Goal: Information Seeking & Learning: Learn about a topic

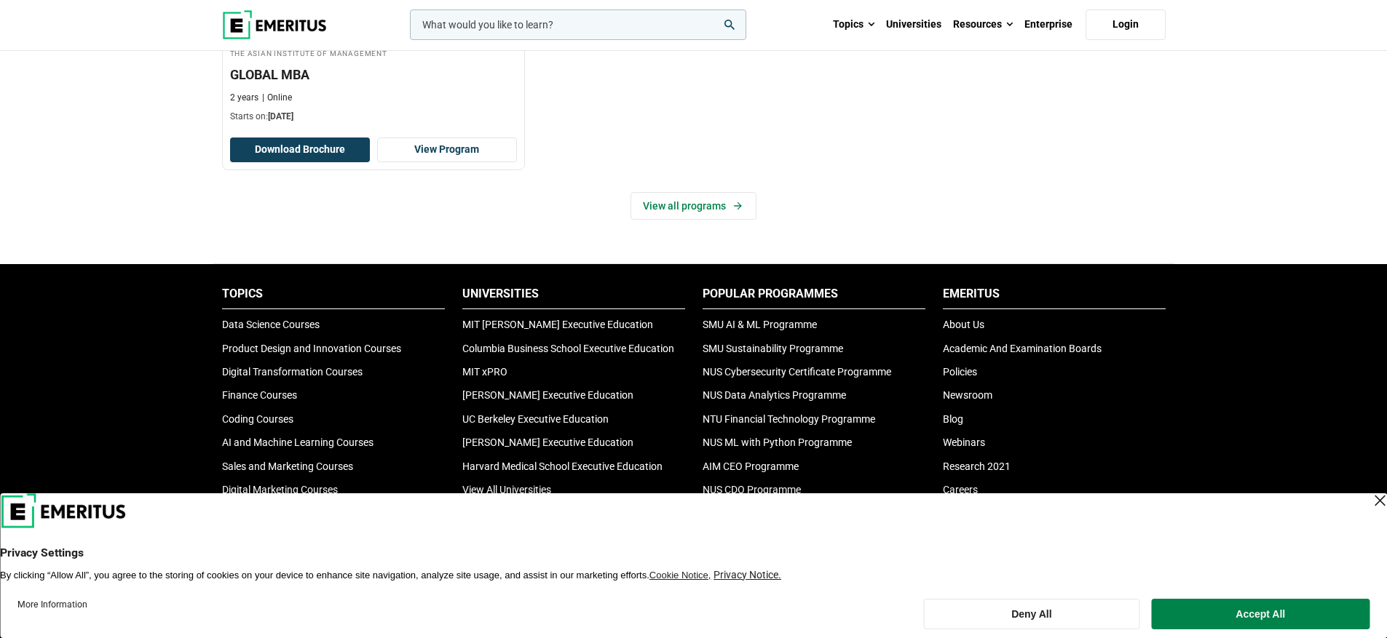
scroll to position [462, 0]
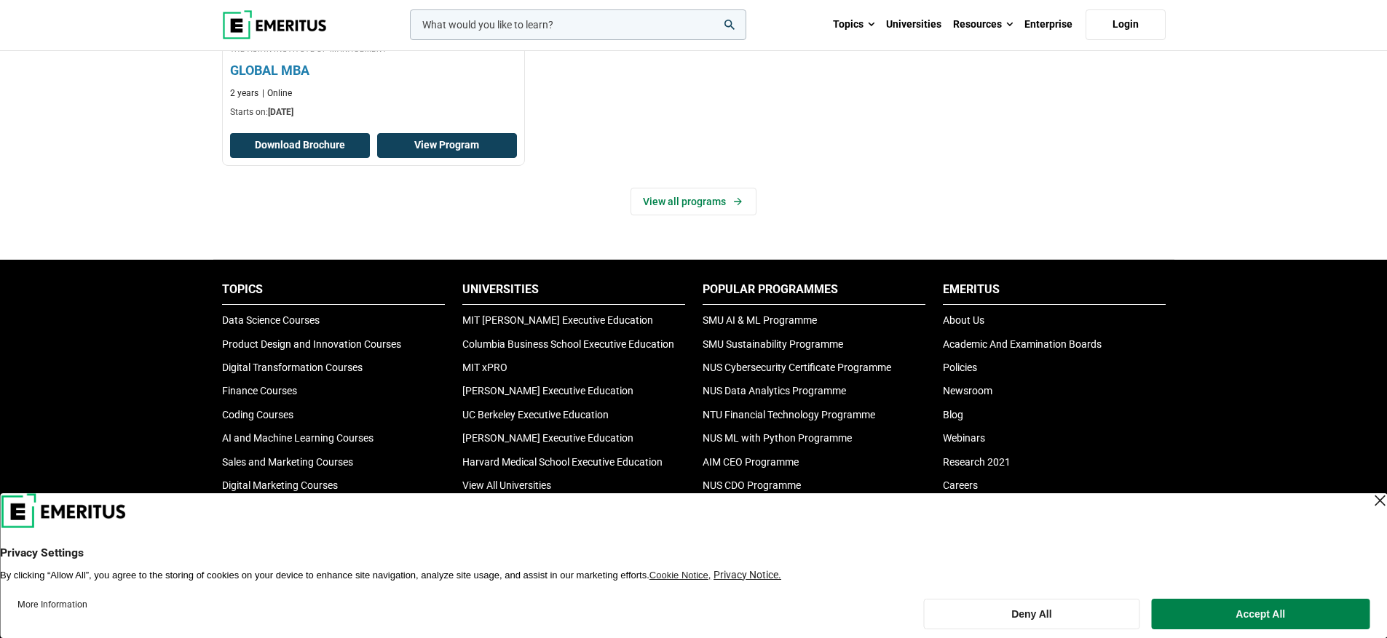
click at [460, 141] on link "View Program" at bounding box center [447, 145] width 140 height 25
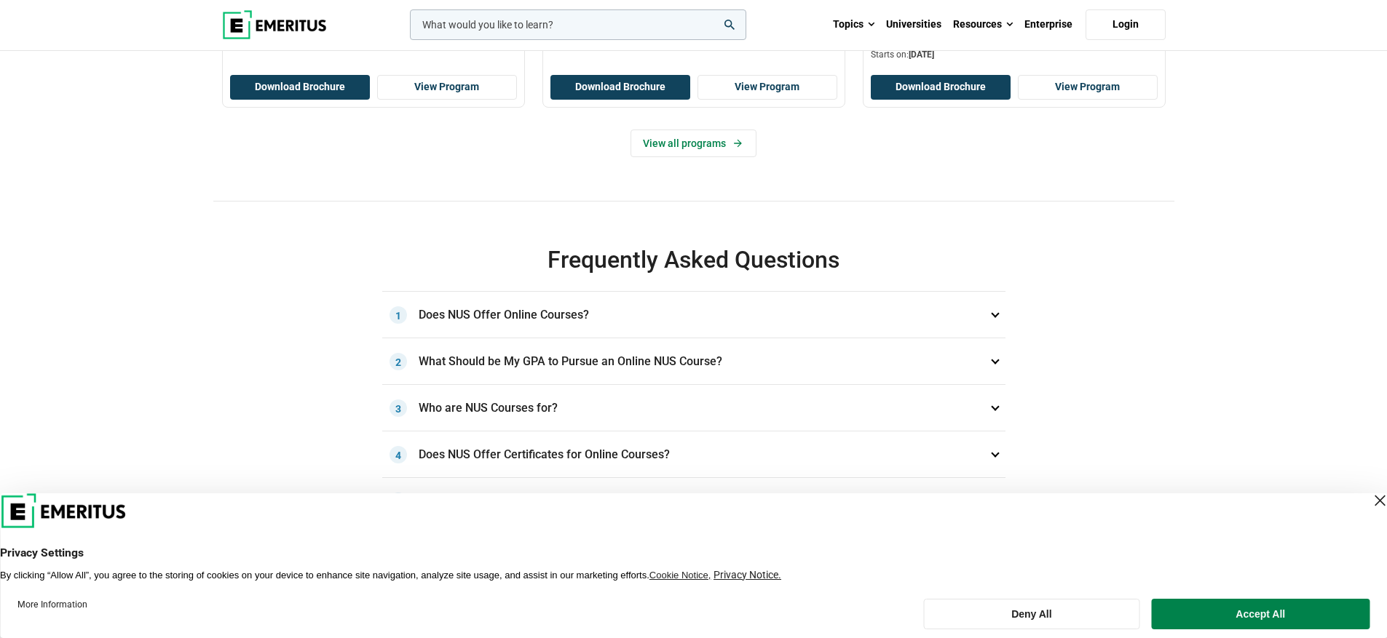
scroll to position [833, 0]
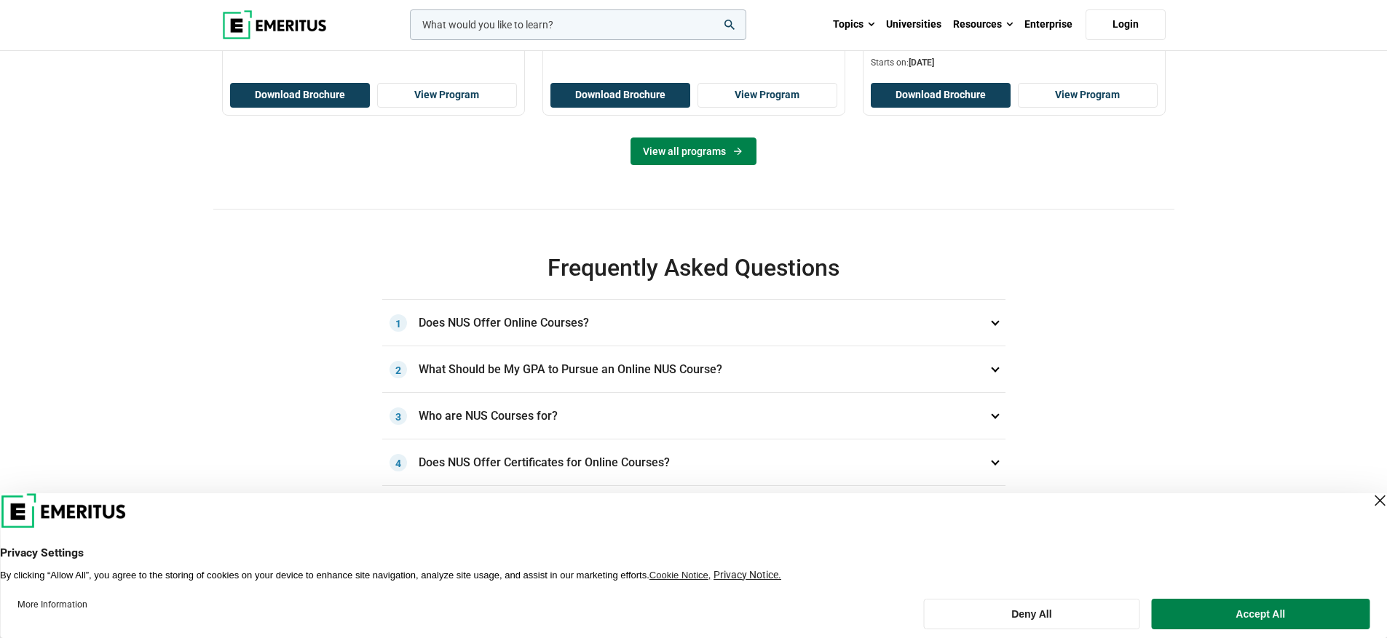
click at [717, 165] on link "View all programs" at bounding box center [693, 152] width 126 height 28
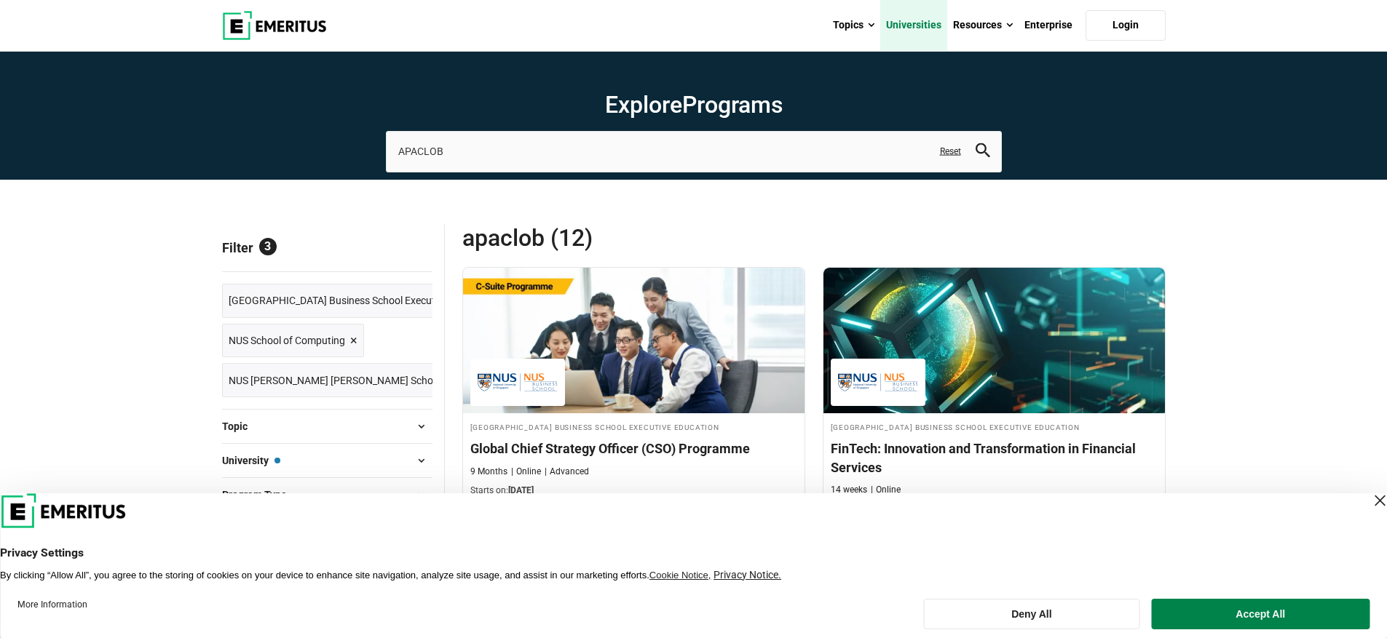
click at [932, 25] on link "Universities" at bounding box center [913, 25] width 67 height 51
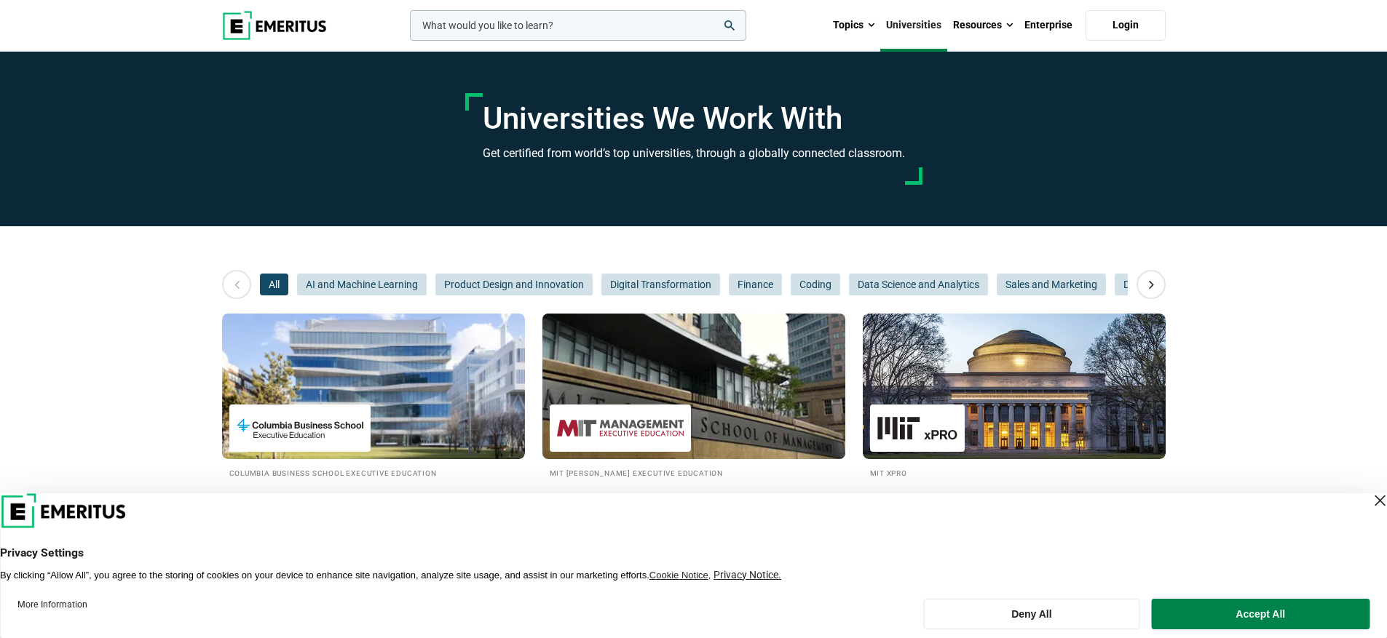
click at [722, 440] on img at bounding box center [693, 386] width 333 height 160
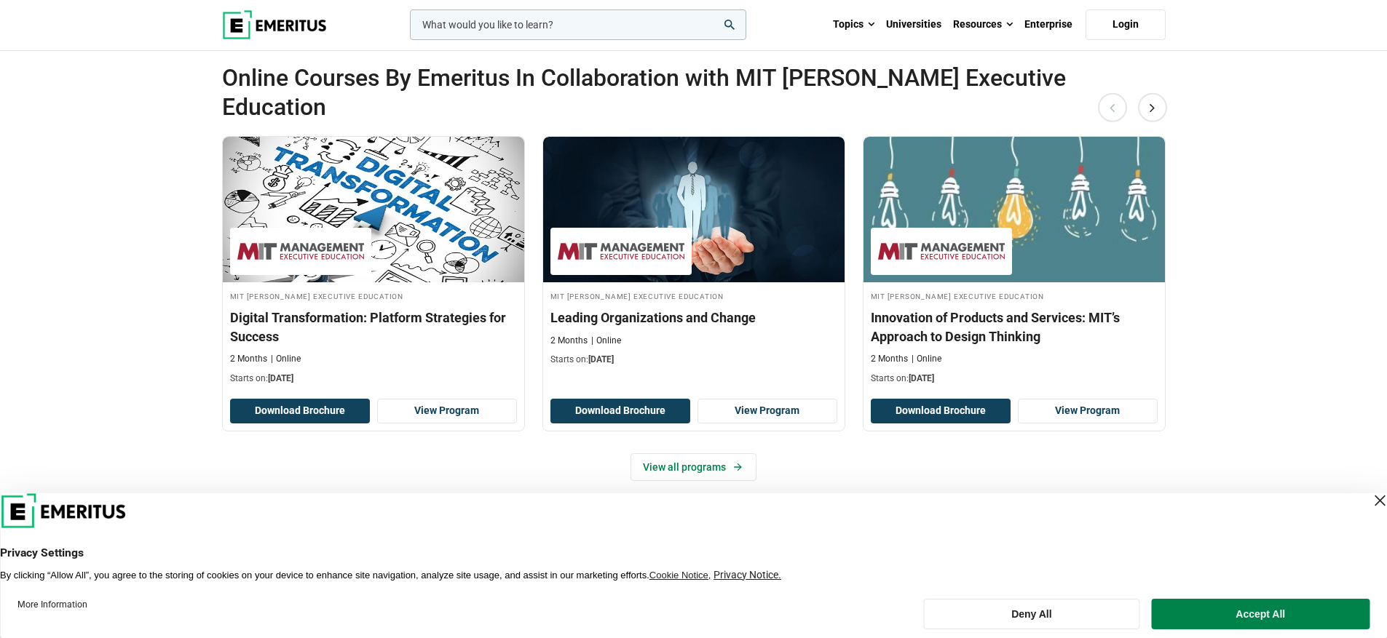
scroll to position [499, 0]
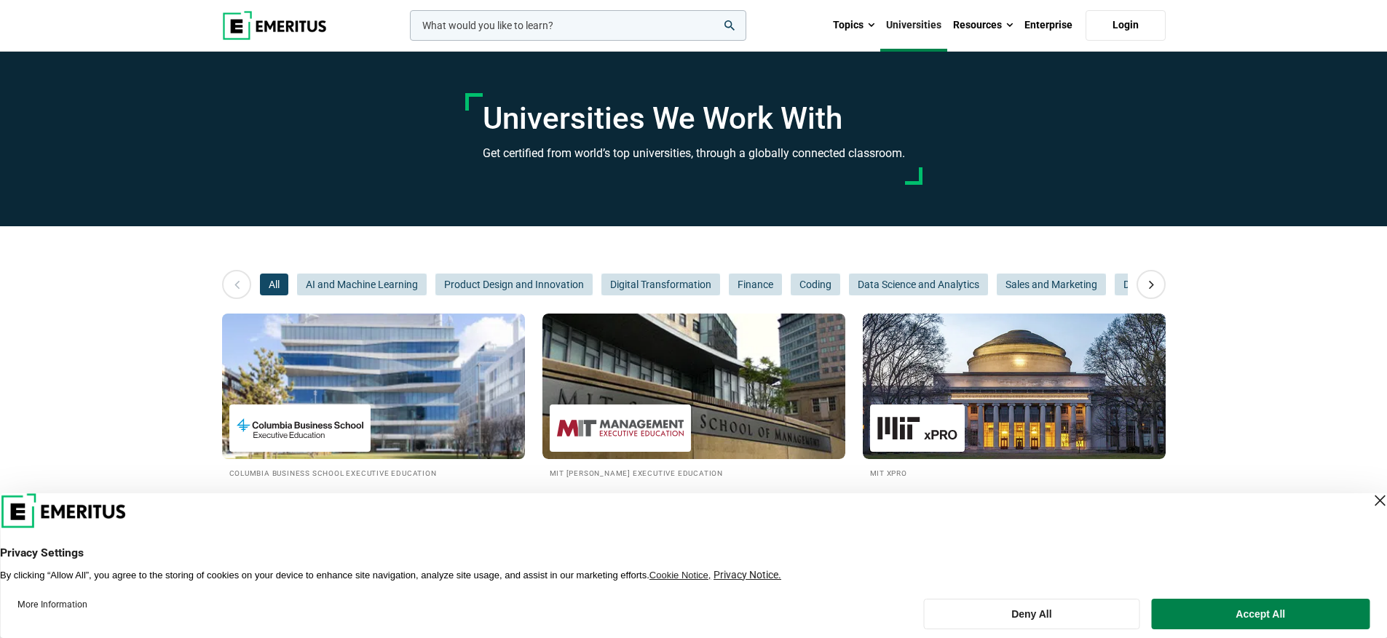
click at [347, 408] on div at bounding box center [299, 428] width 141 height 47
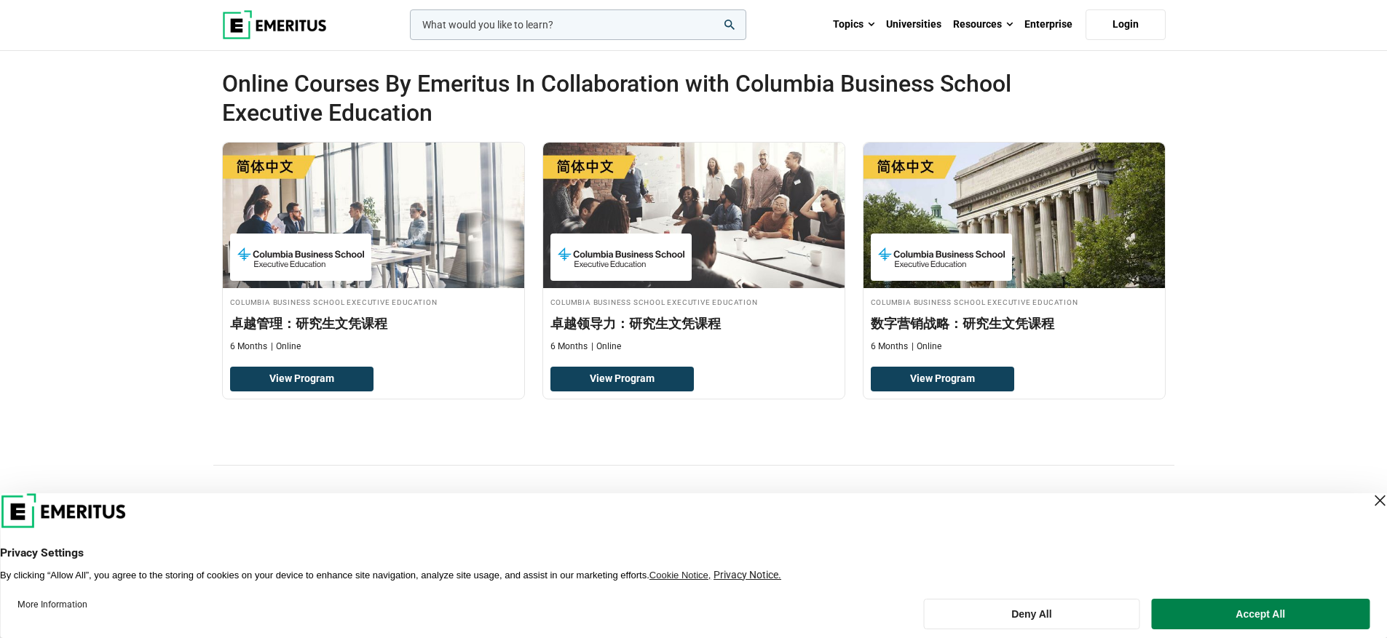
scroll to position [472, 0]
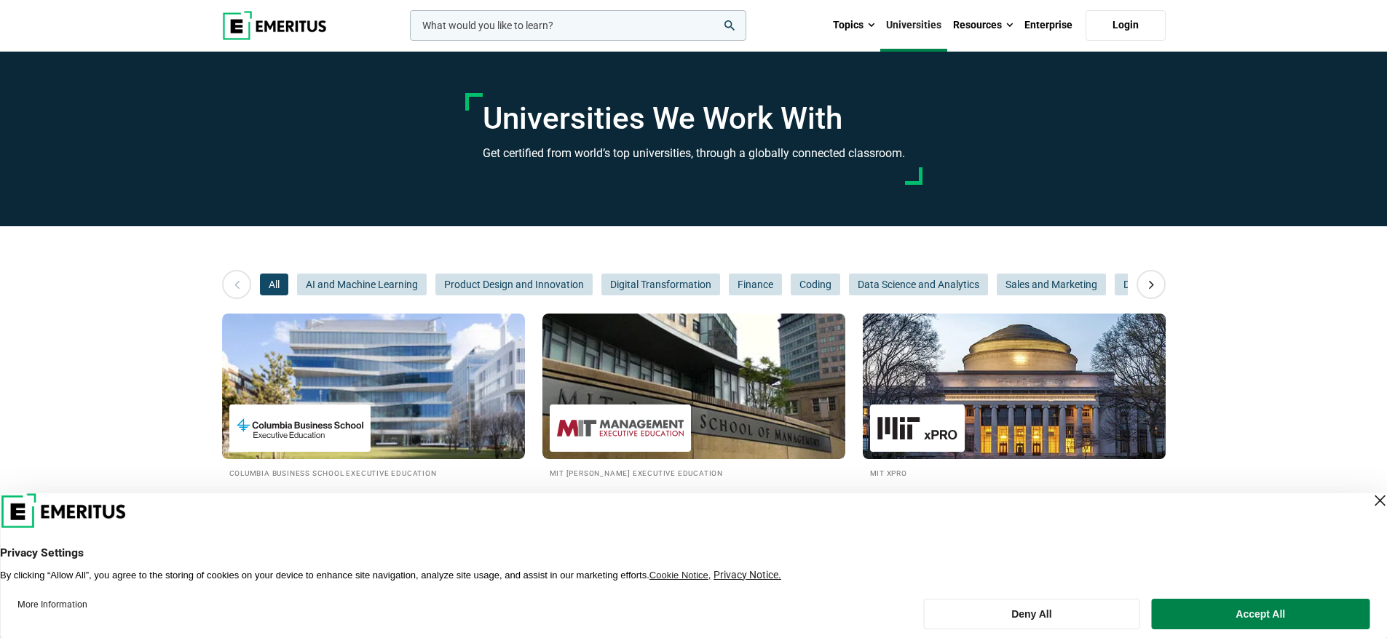
click at [1052, 408] on img at bounding box center [1013, 386] width 333 height 160
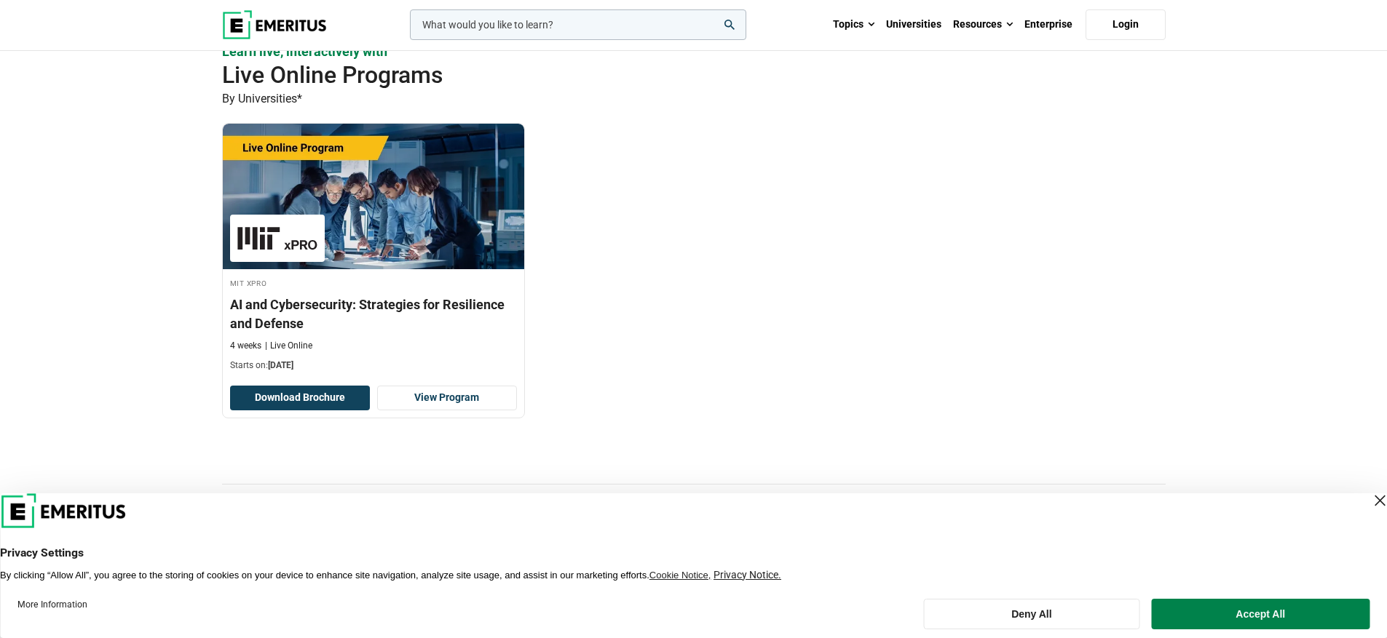
scroll to position [930, 0]
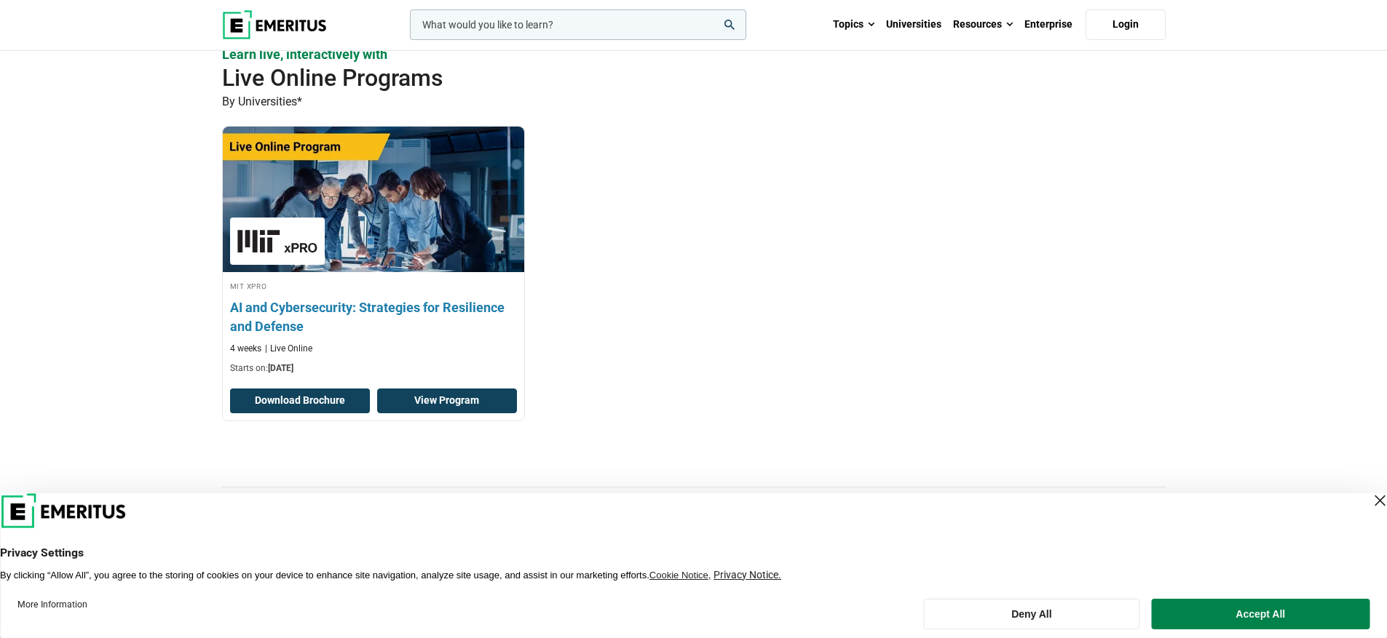
click at [474, 407] on link "View Program" at bounding box center [447, 401] width 140 height 25
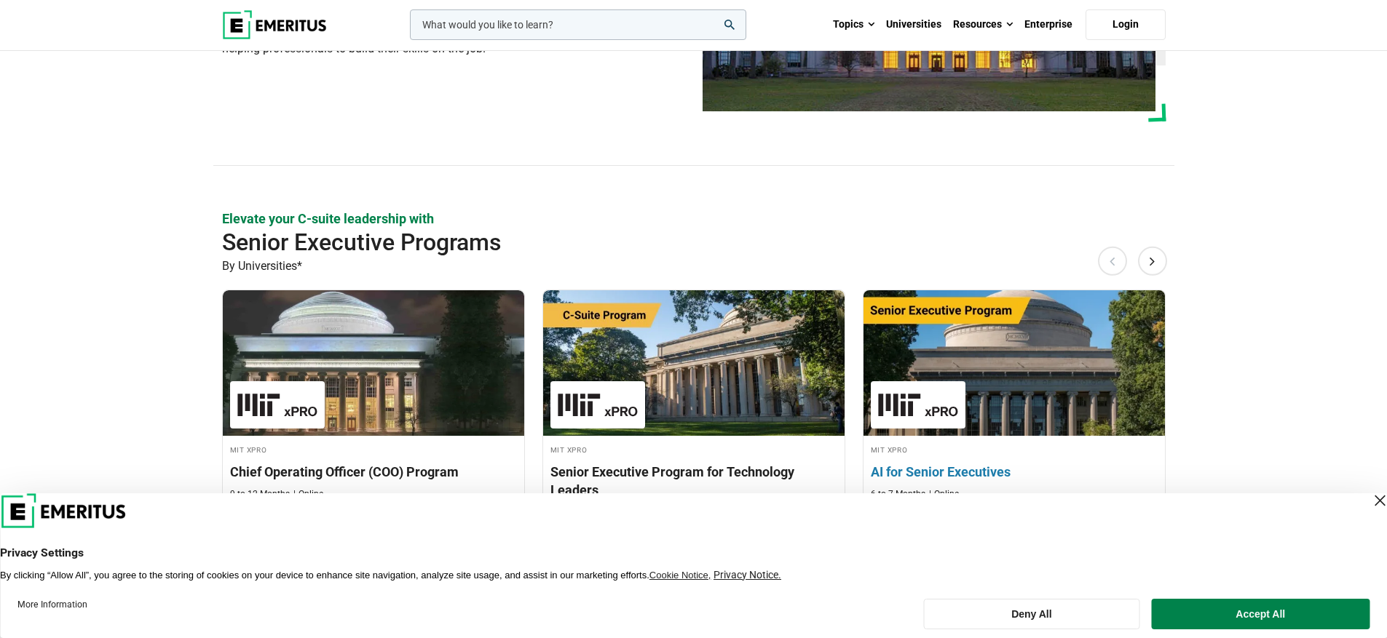
scroll to position [497, 0]
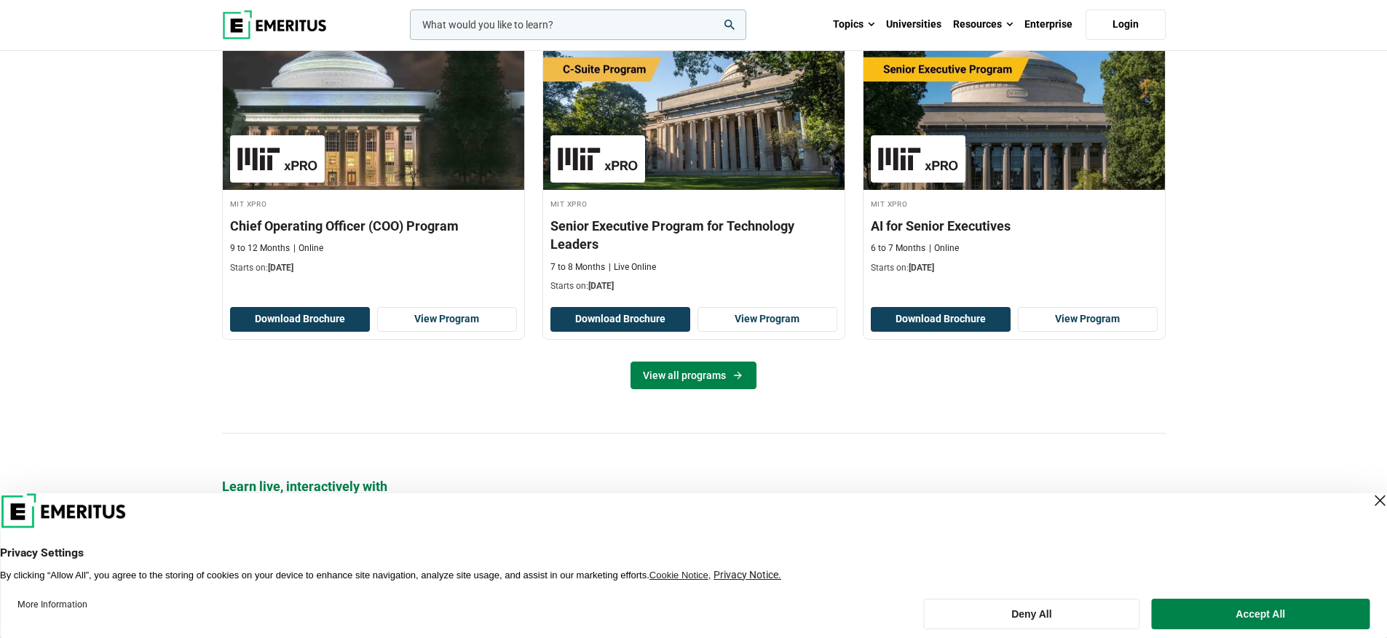
click at [669, 368] on link "View all programs" at bounding box center [693, 376] width 126 height 28
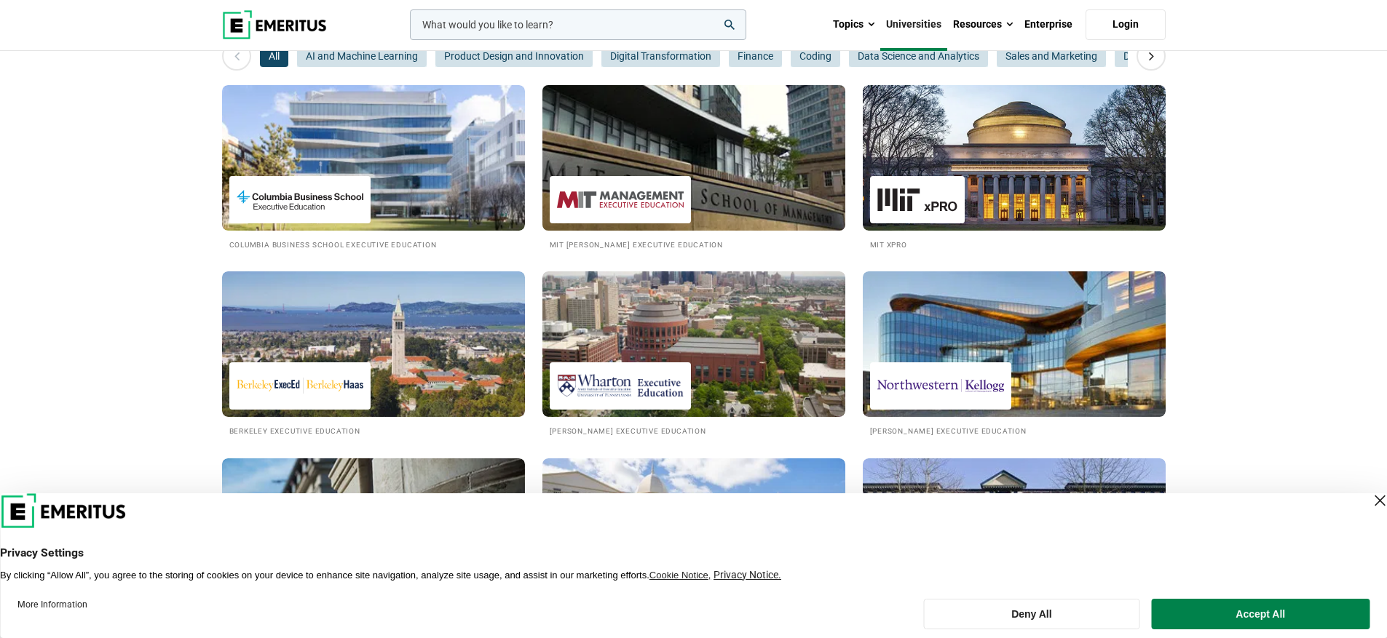
scroll to position [231, 0]
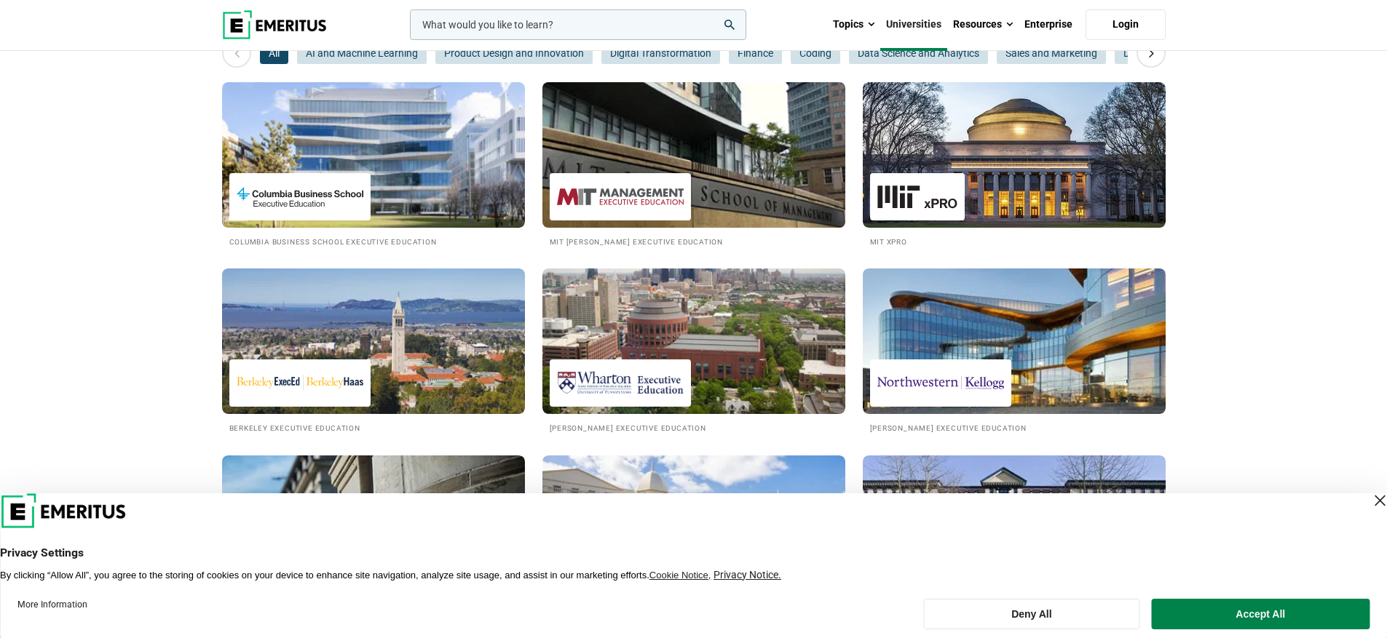
click at [732, 207] on img at bounding box center [693, 155] width 333 height 160
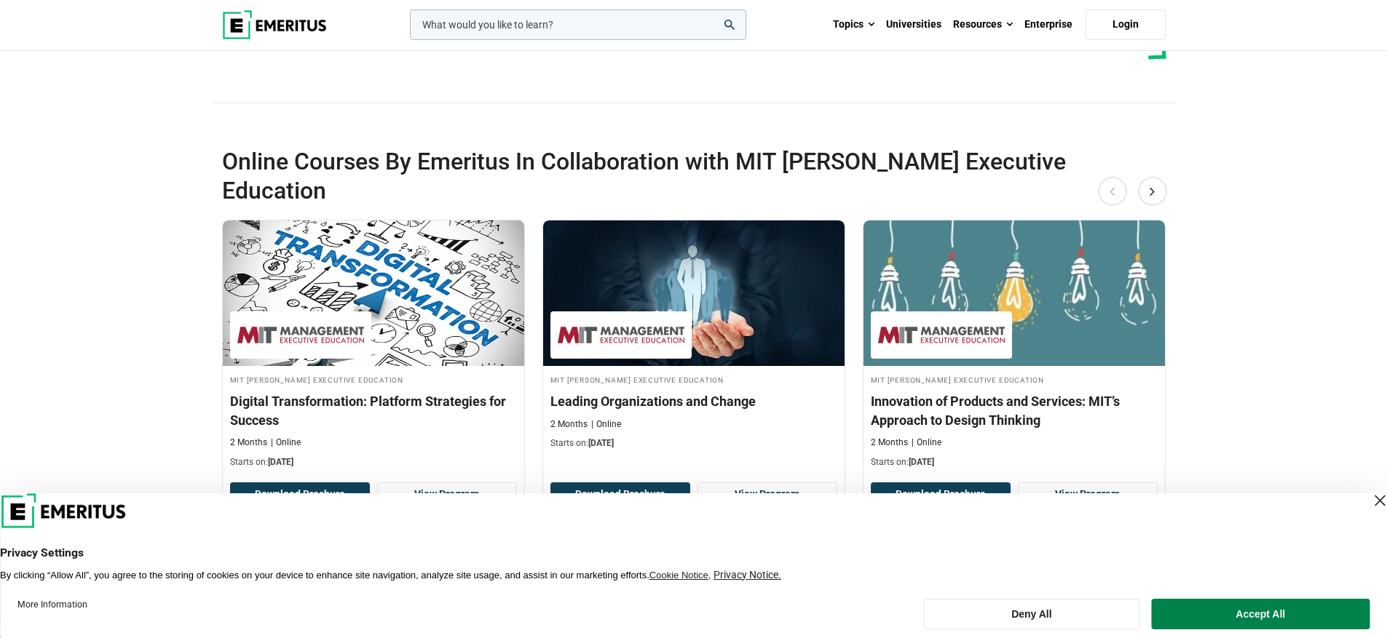
scroll to position [432, 0]
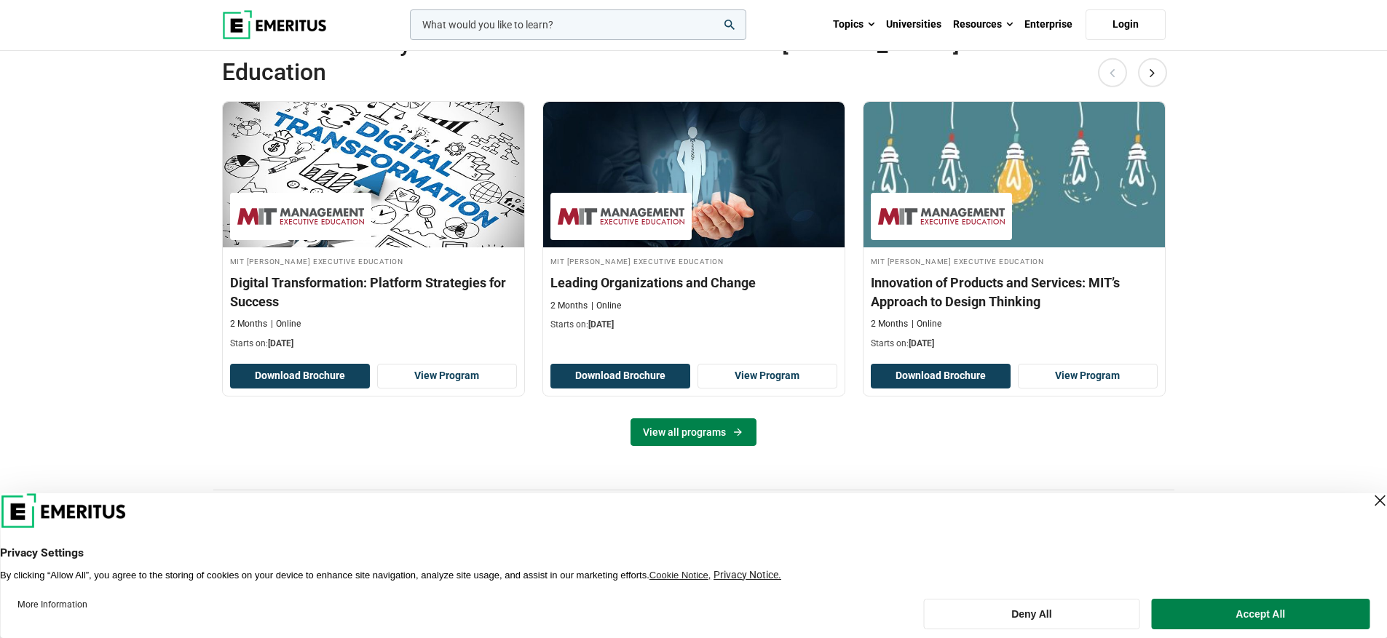
click at [721, 419] on link "View all programs" at bounding box center [693, 433] width 126 height 28
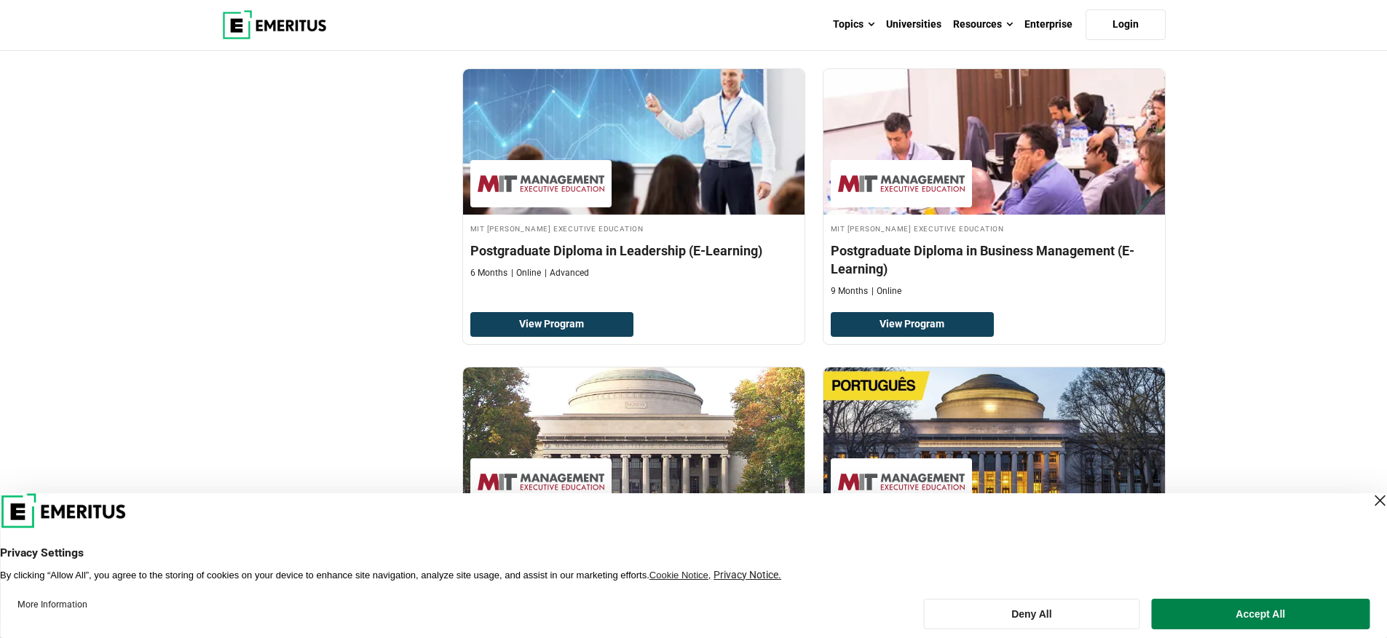
scroll to position [1131, 0]
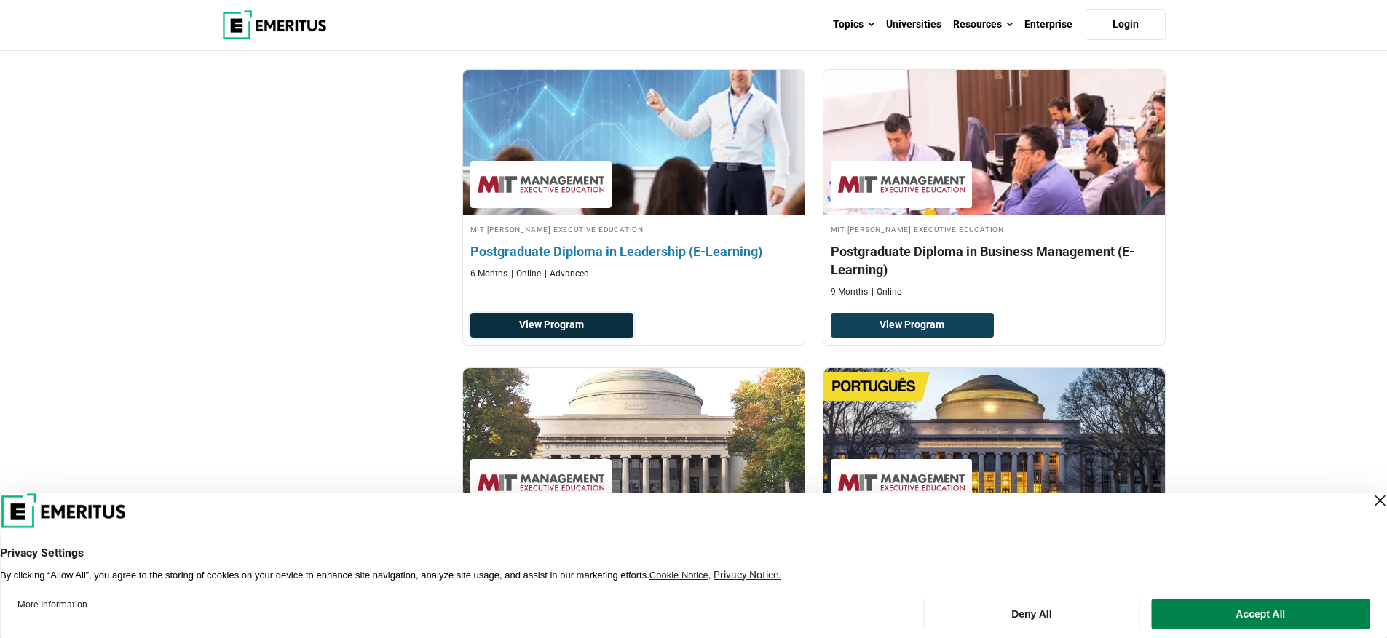
click at [572, 324] on link "View Program" at bounding box center [552, 325] width 164 height 25
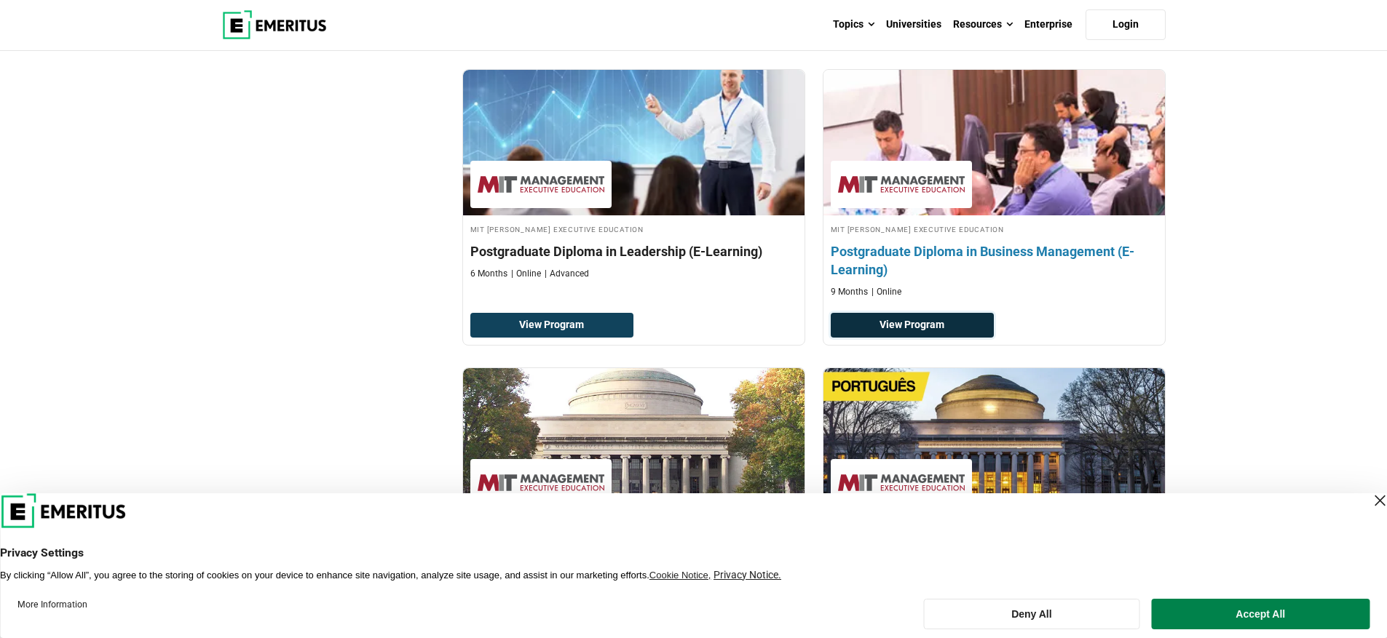
click at [971, 319] on link "View Program" at bounding box center [913, 325] width 164 height 25
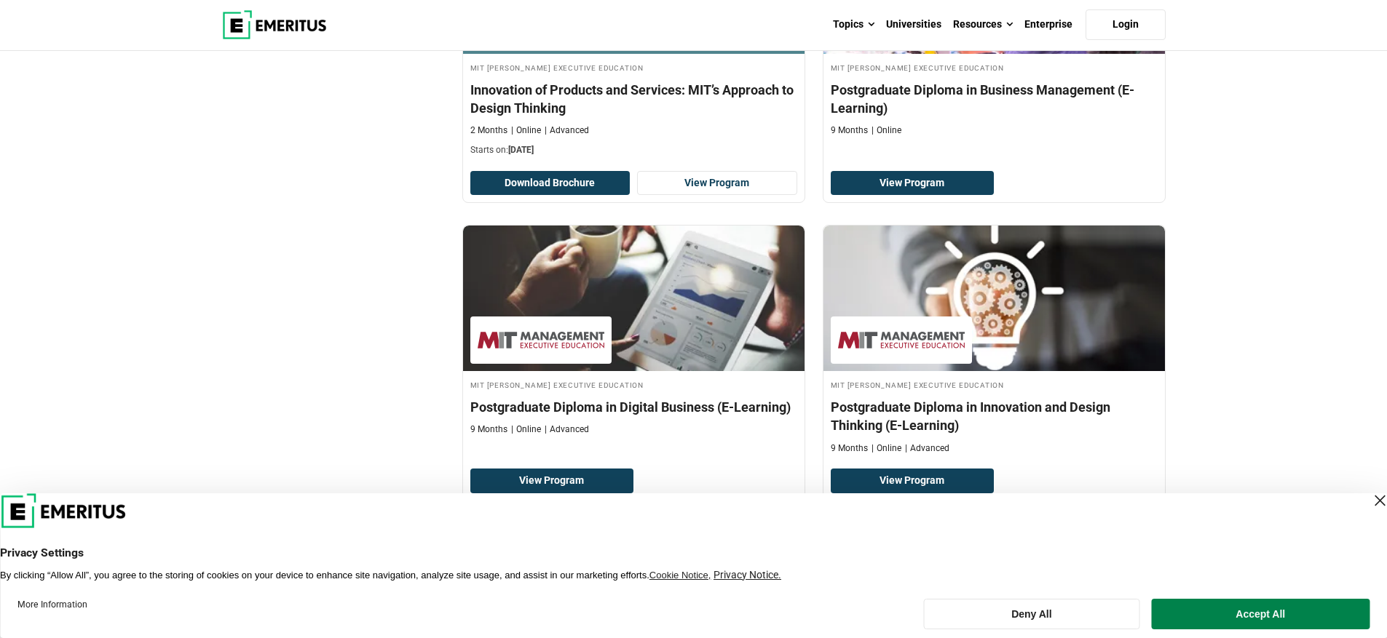
scroll to position [101, 0]
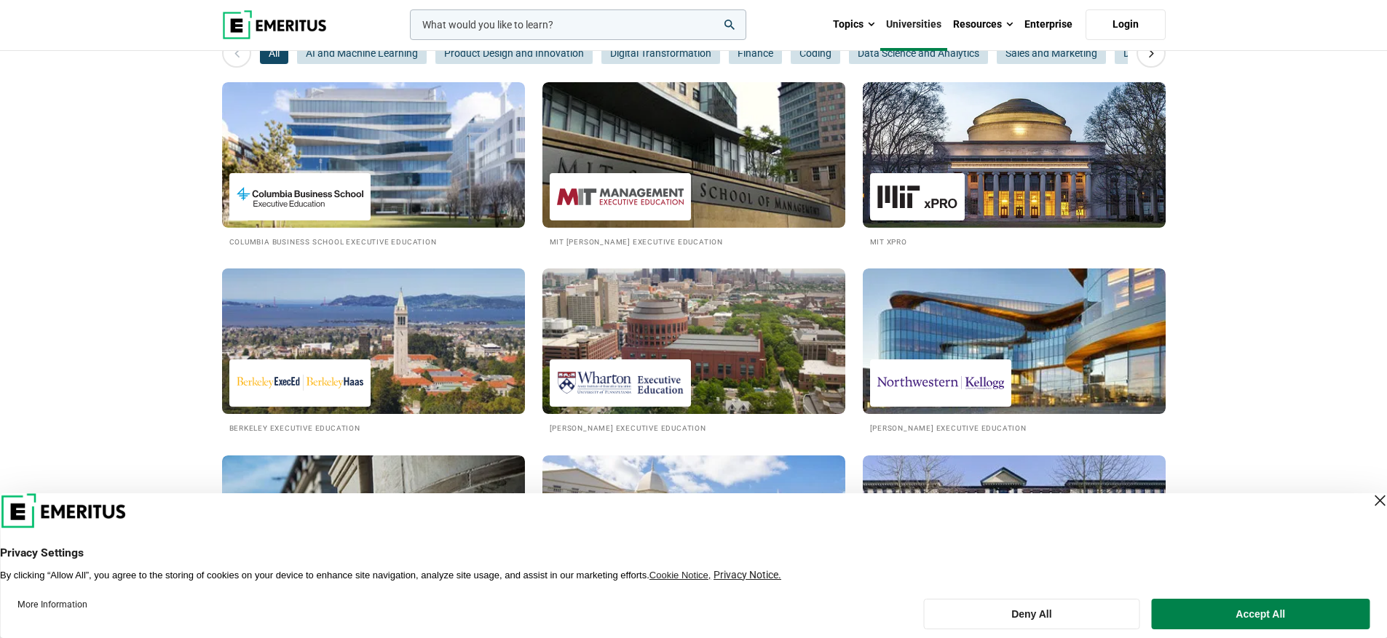
click at [424, 328] on img at bounding box center [373, 341] width 333 height 160
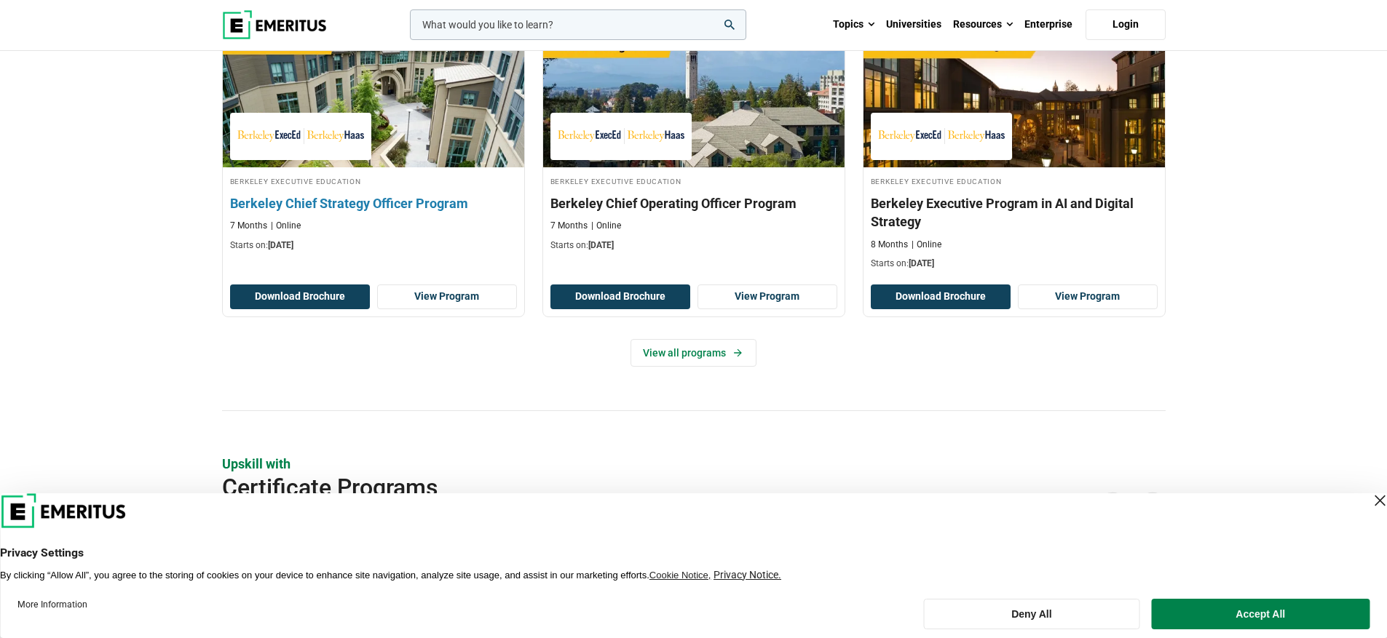
scroll to position [534, 0]
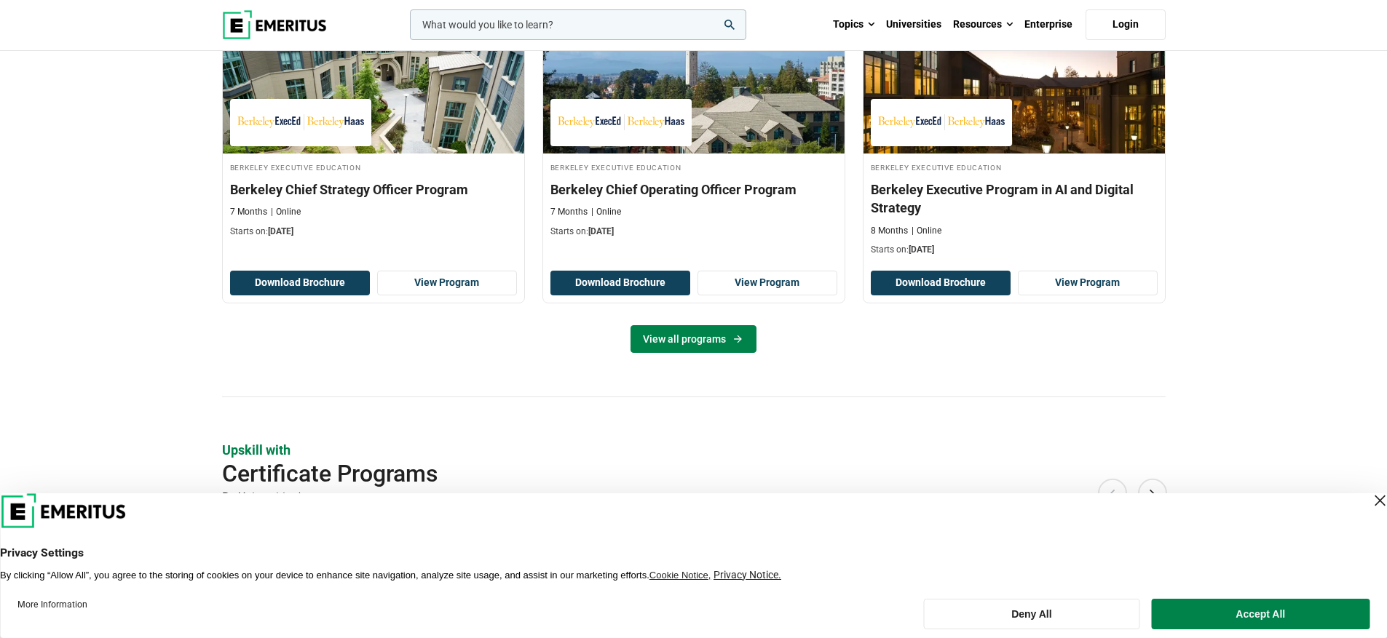
click at [741, 338] on icon at bounding box center [738, 339] width 12 height 12
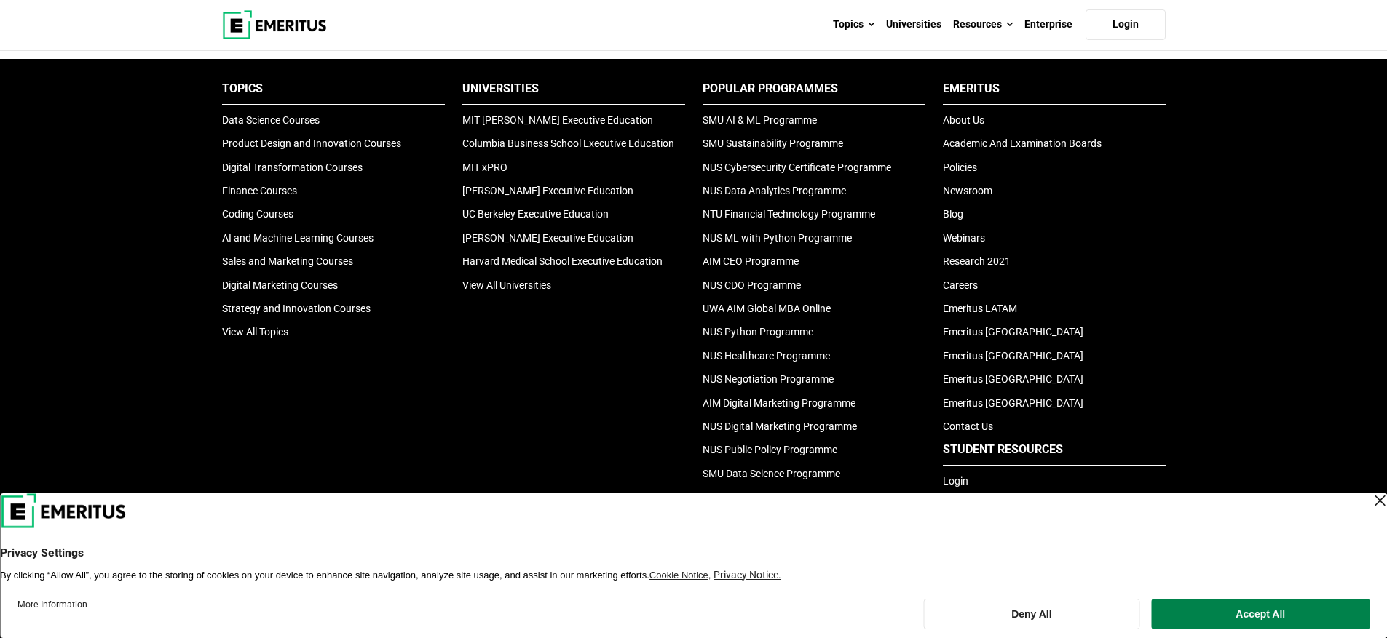
scroll to position [1192, 0]
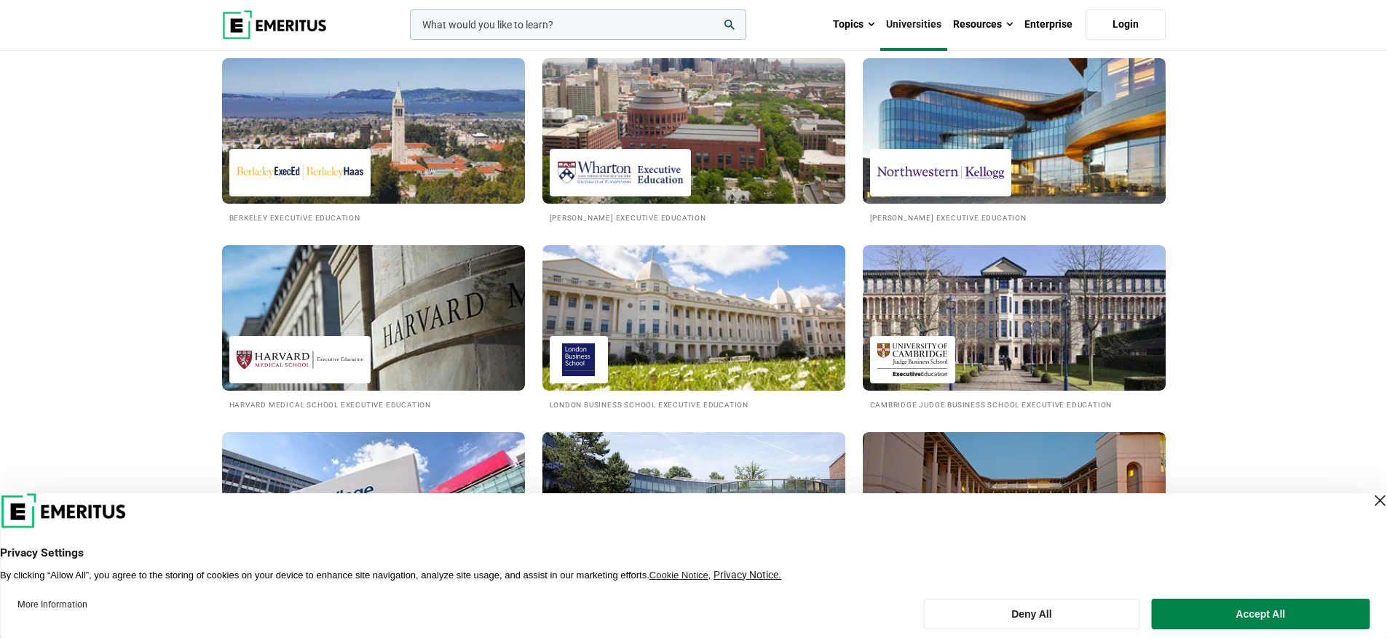
scroll to position [451, 0]
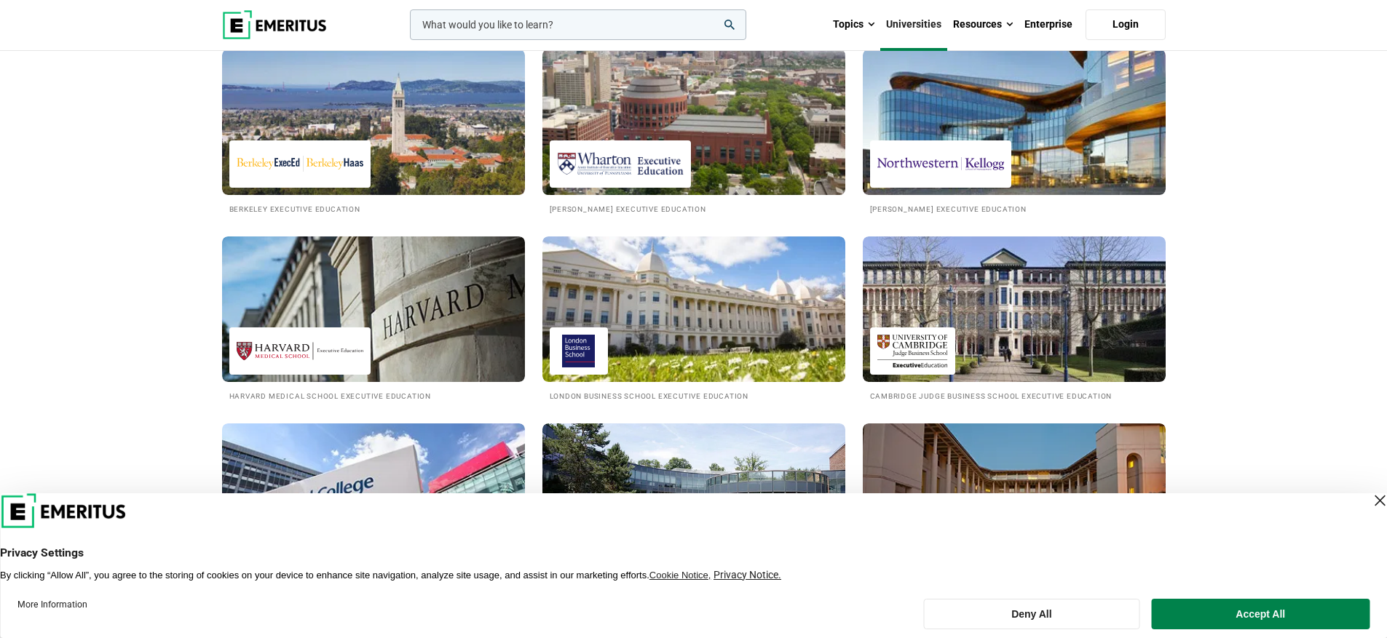
click at [699, 167] on img at bounding box center [693, 122] width 333 height 160
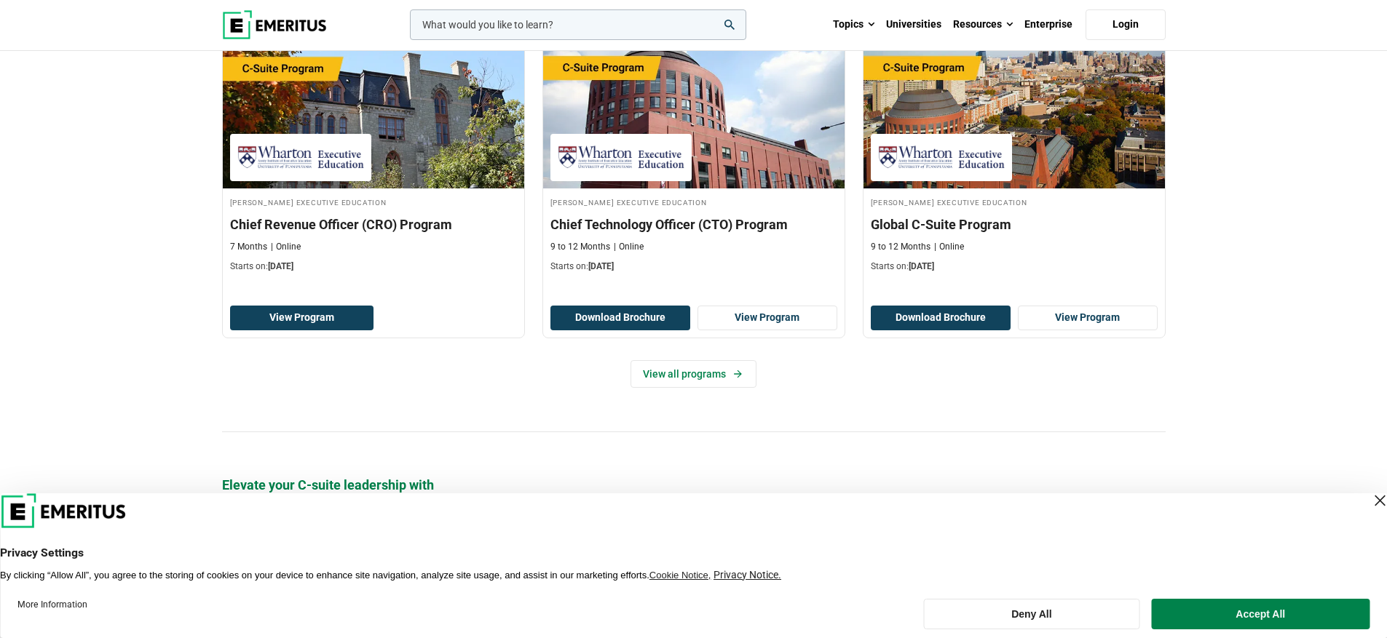
scroll to position [547, 0]
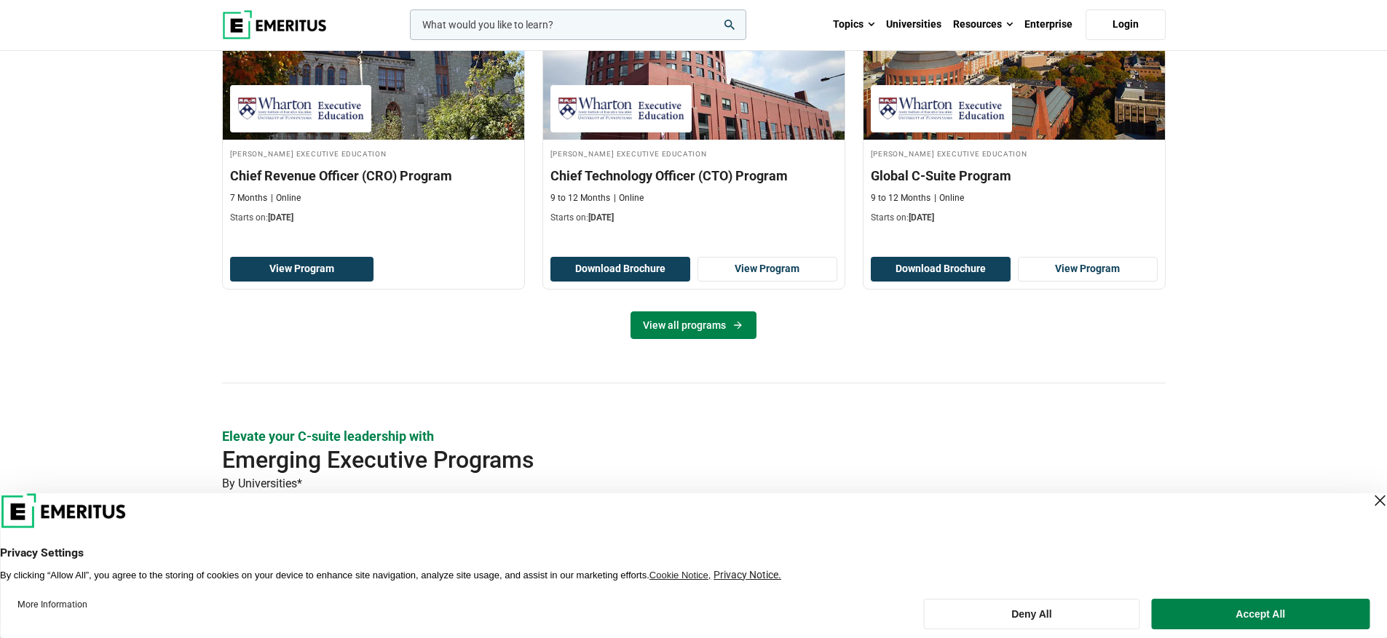
click at [715, 322] on link "View all programs" at bounding box center [693, 326] width 126 height 28
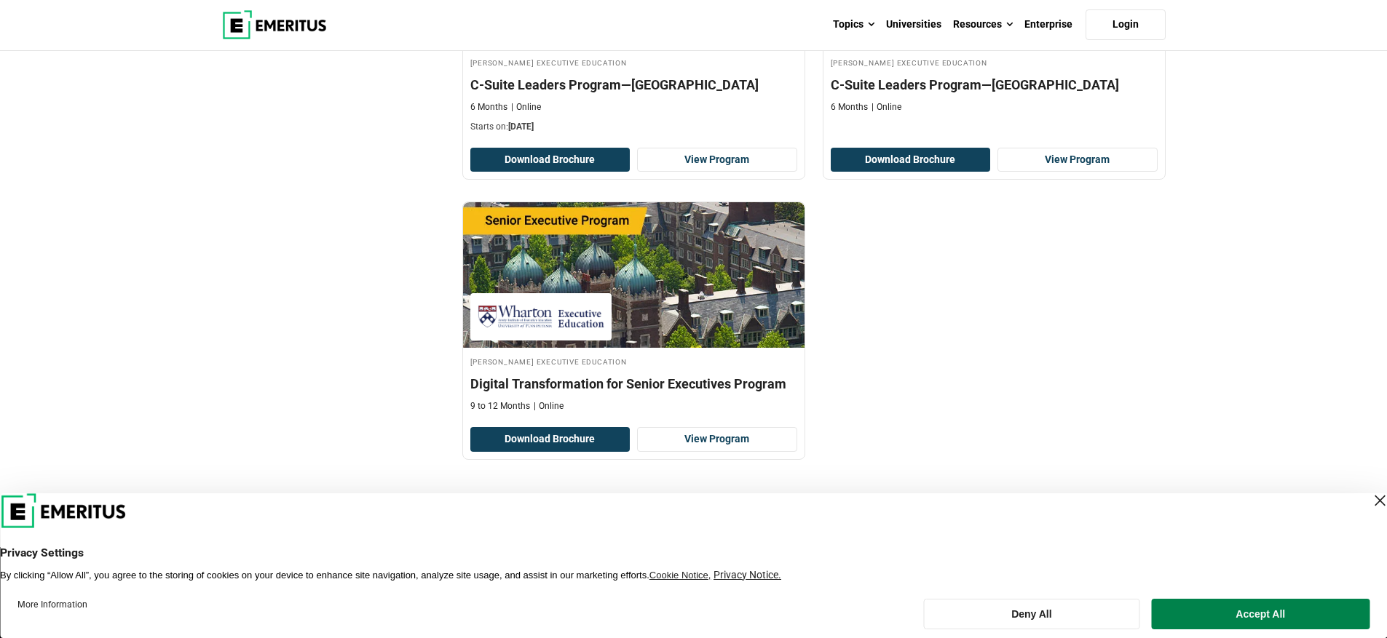
scroll to position [1264, 0]
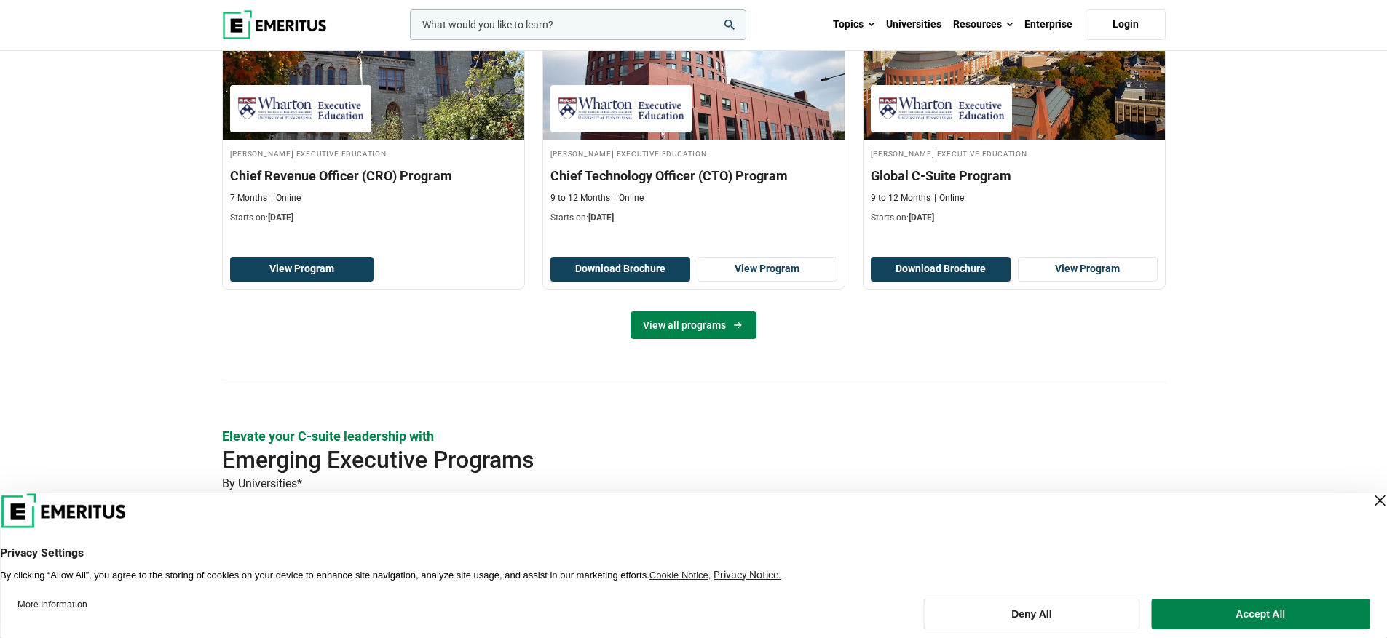
click at [713, 321] on link "View all programs" at bounding box center [693, 326] width 126 height 28
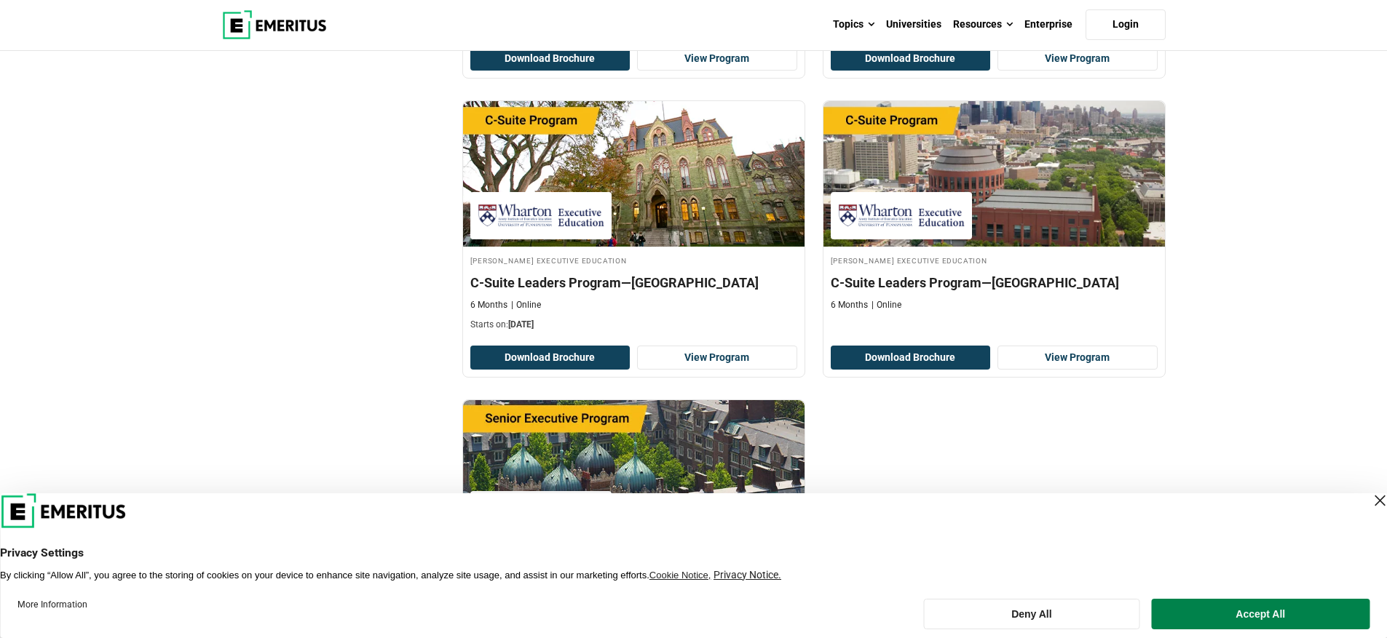
scroll to position [962, 0]
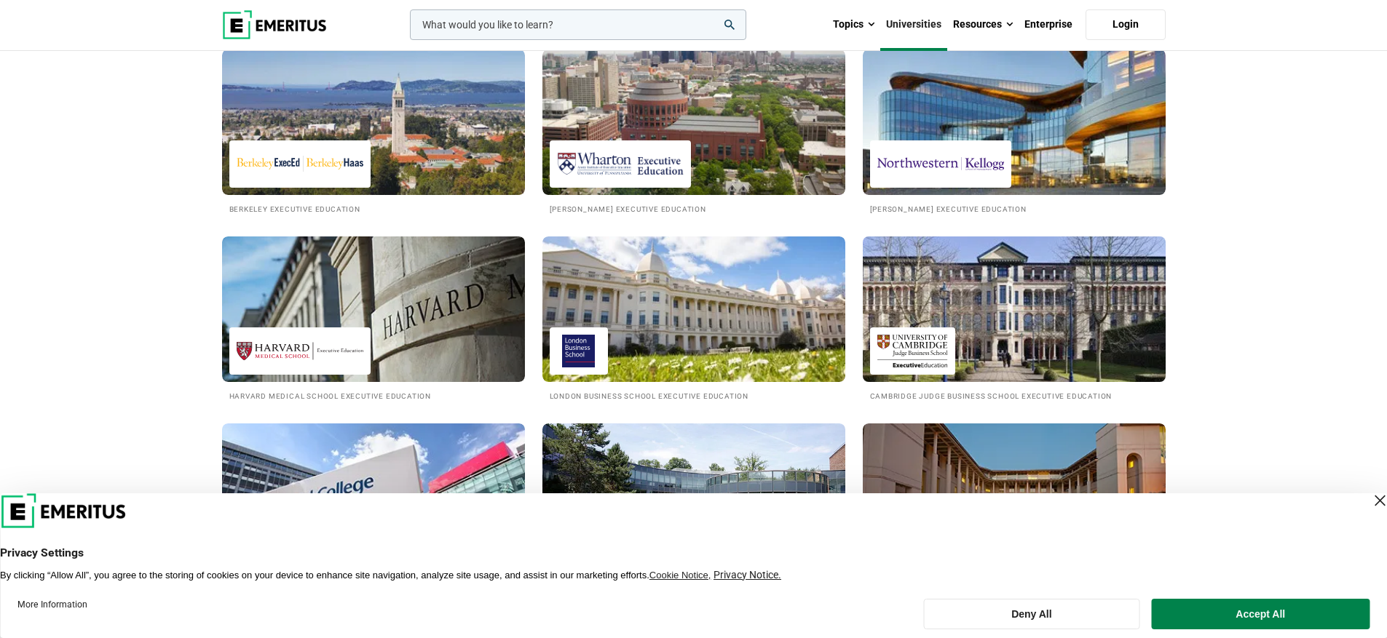
click at [1013, 320] on img at bounding box center [1013, 309] width 333 height 160
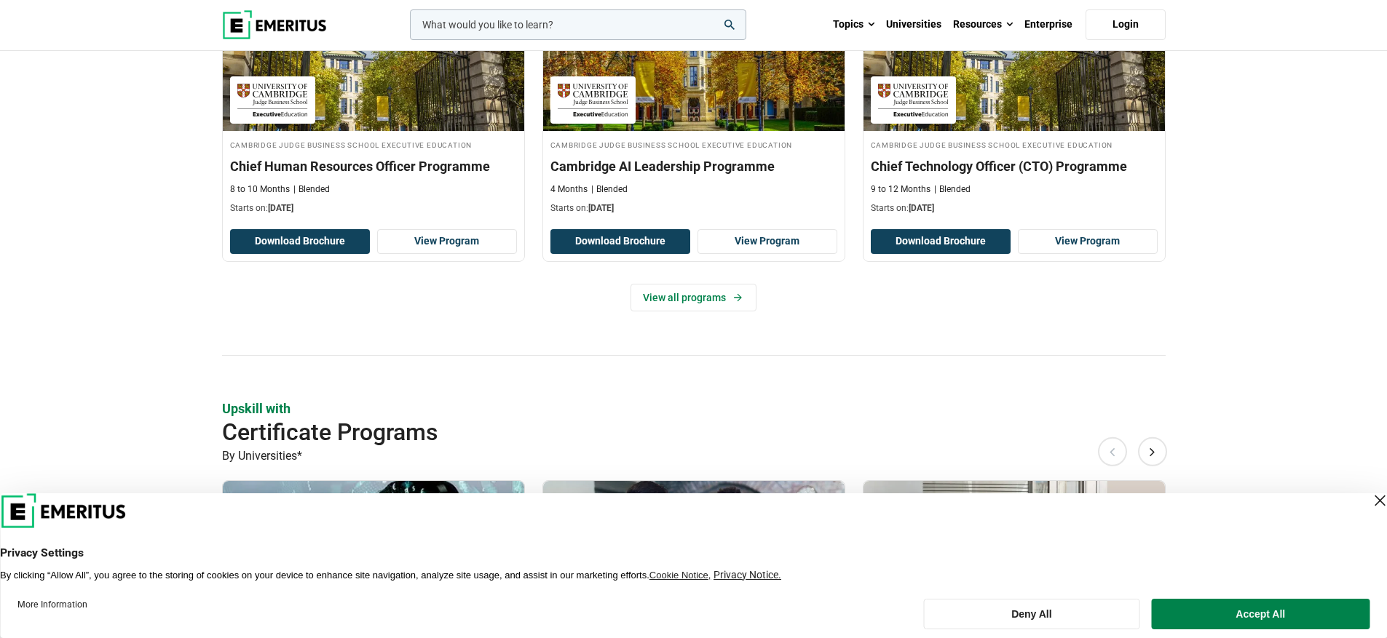
scroll to position [579, 0]
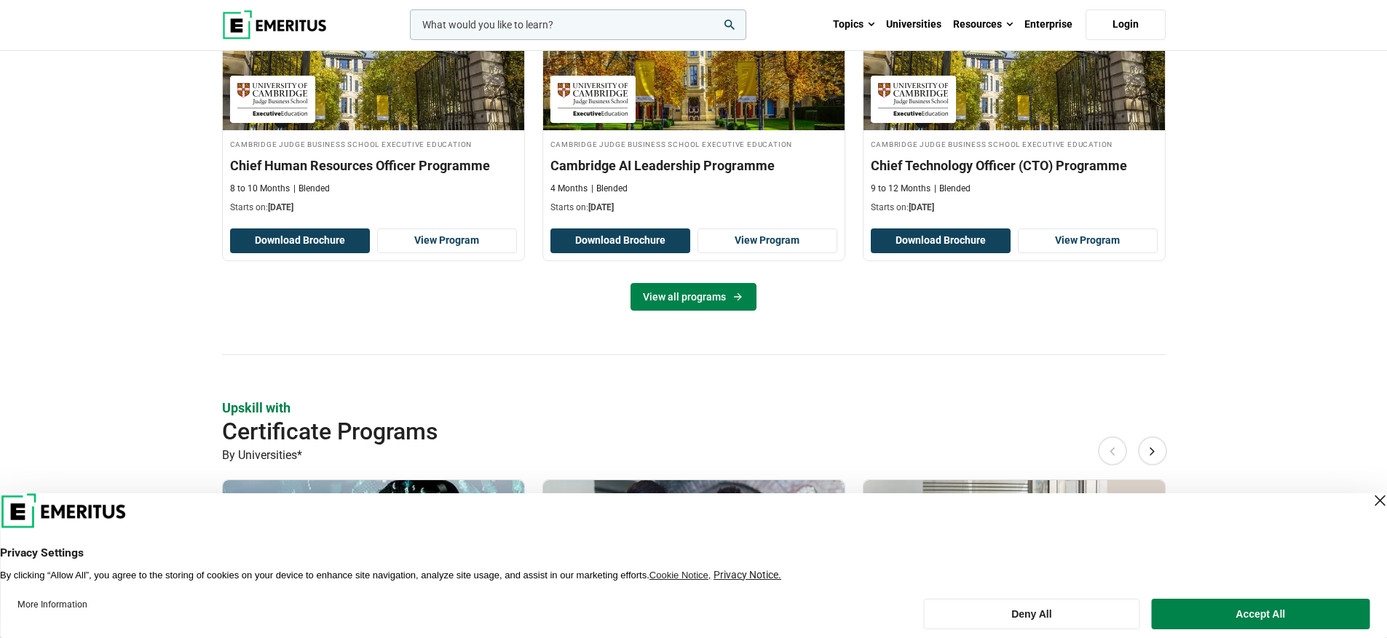
click at [729, 294] on link "View all programs" at bounding box center [693, 297] width 126 height 28
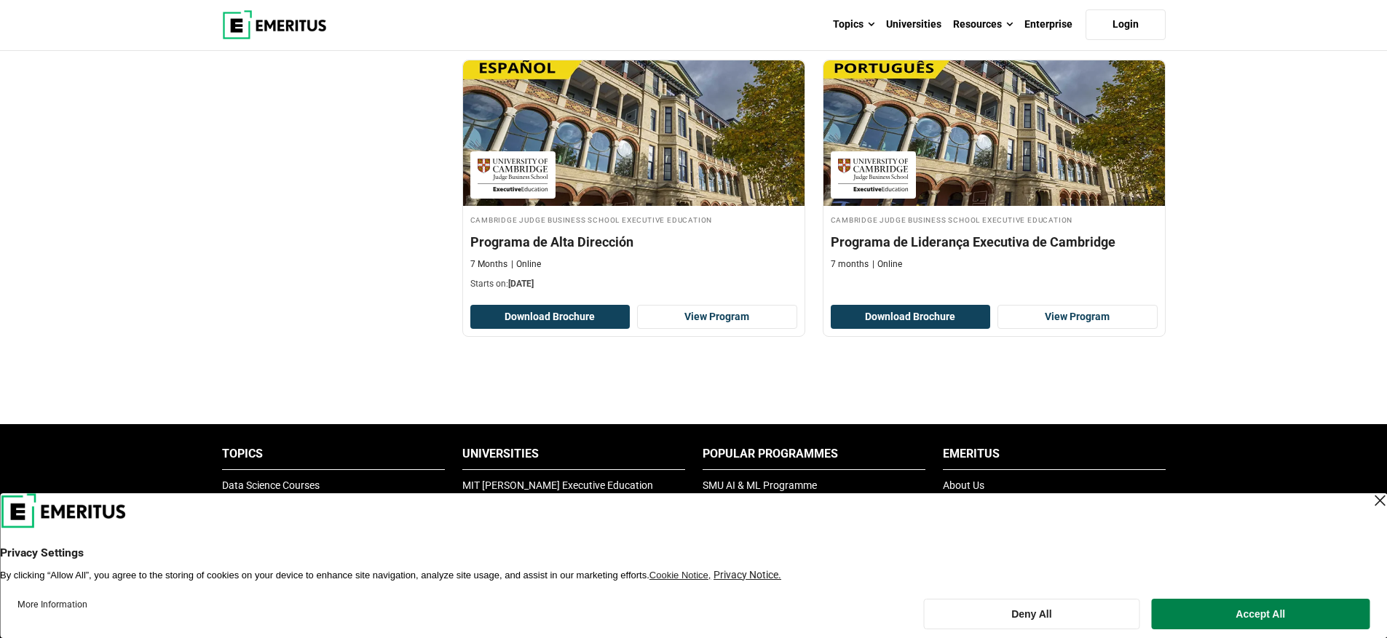
scroll to position [1155, 0]
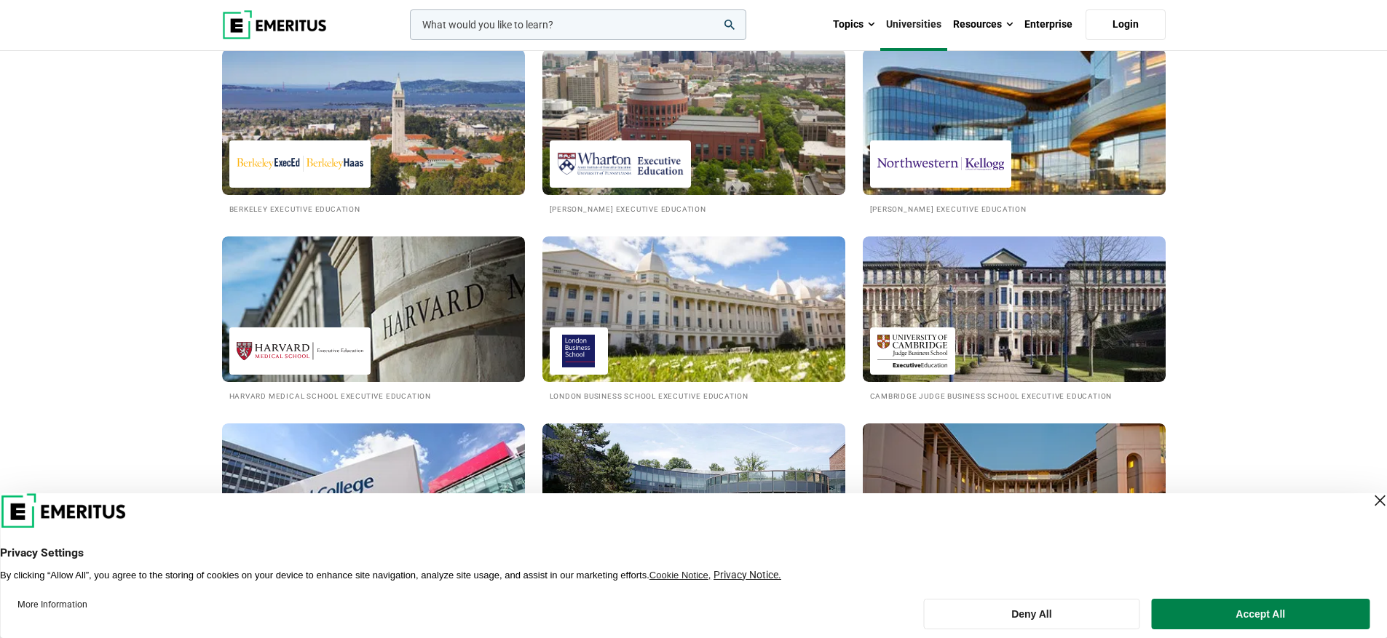
click at [1016, 154] on img at bounding box center [1013, 122] width 333 height 160
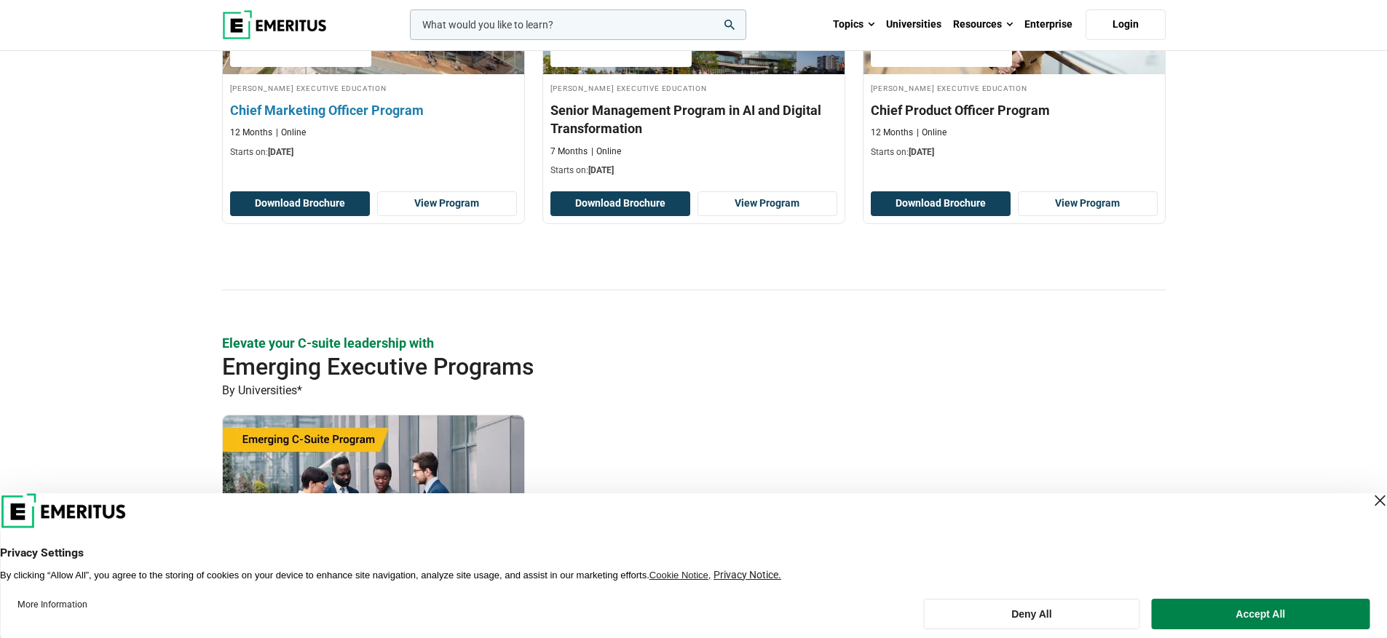
scroll to position [892, 0]
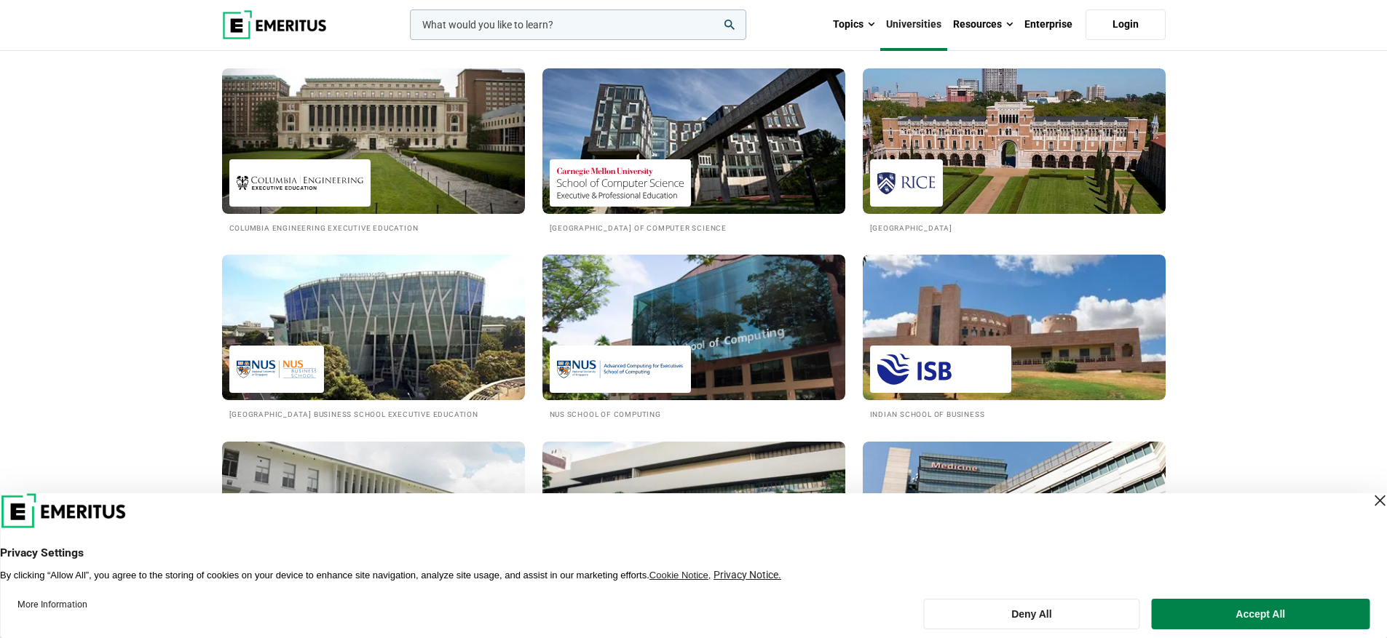
scroll to position [1187, 0]
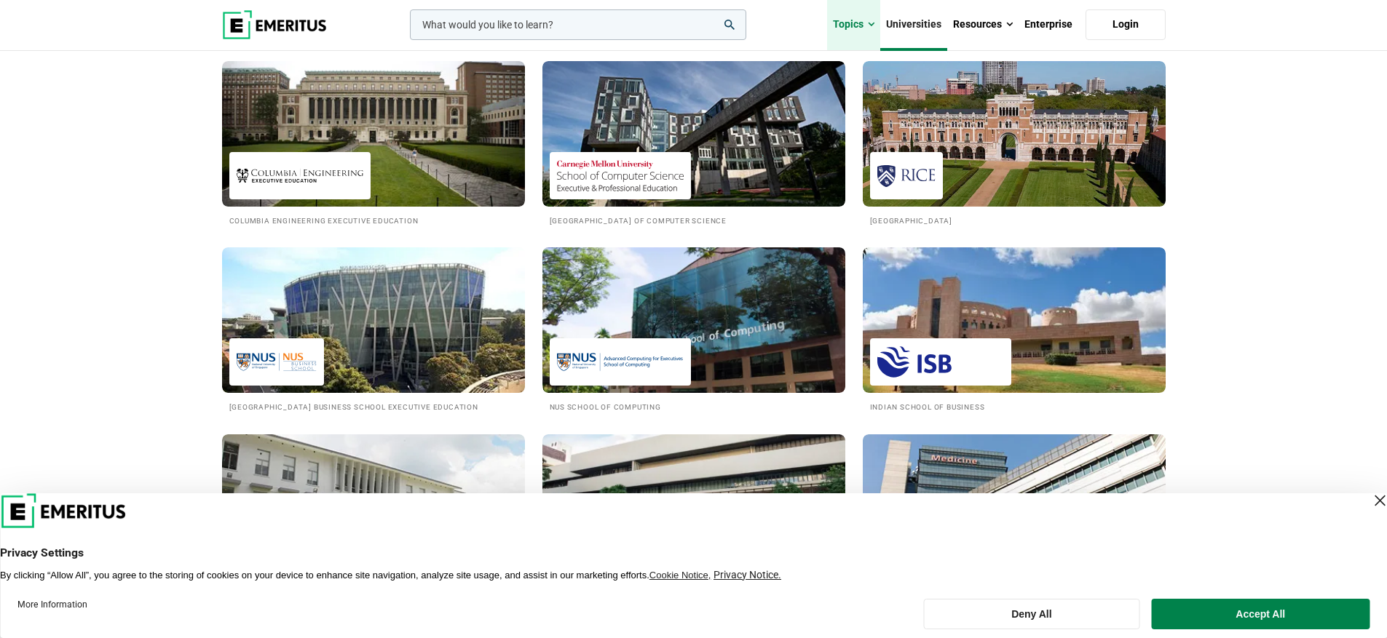
click at [862, 25] on link "Topics" at bounding box center [853, 24] width 53 height 51
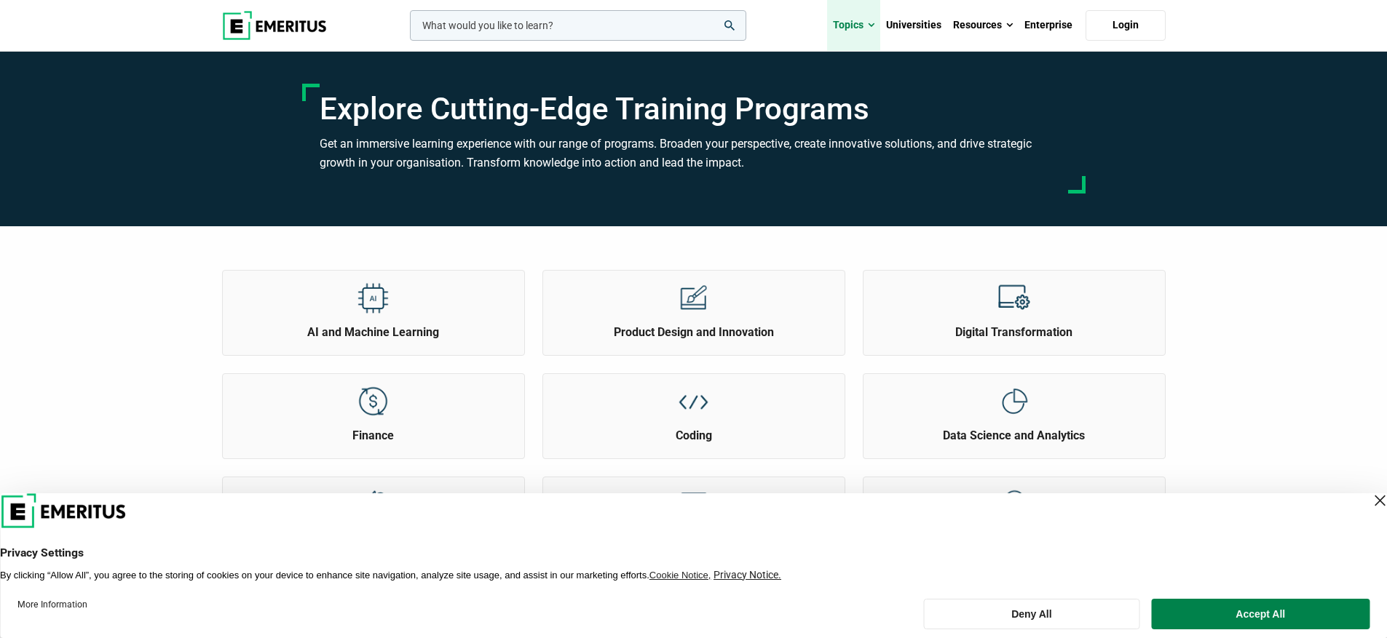
click at [871, 26] on span at bounding box center [871, 25] width 7 height 15
click at [858, 25] on link "Topics" at bounding box center [853, 25] width 53 height 51
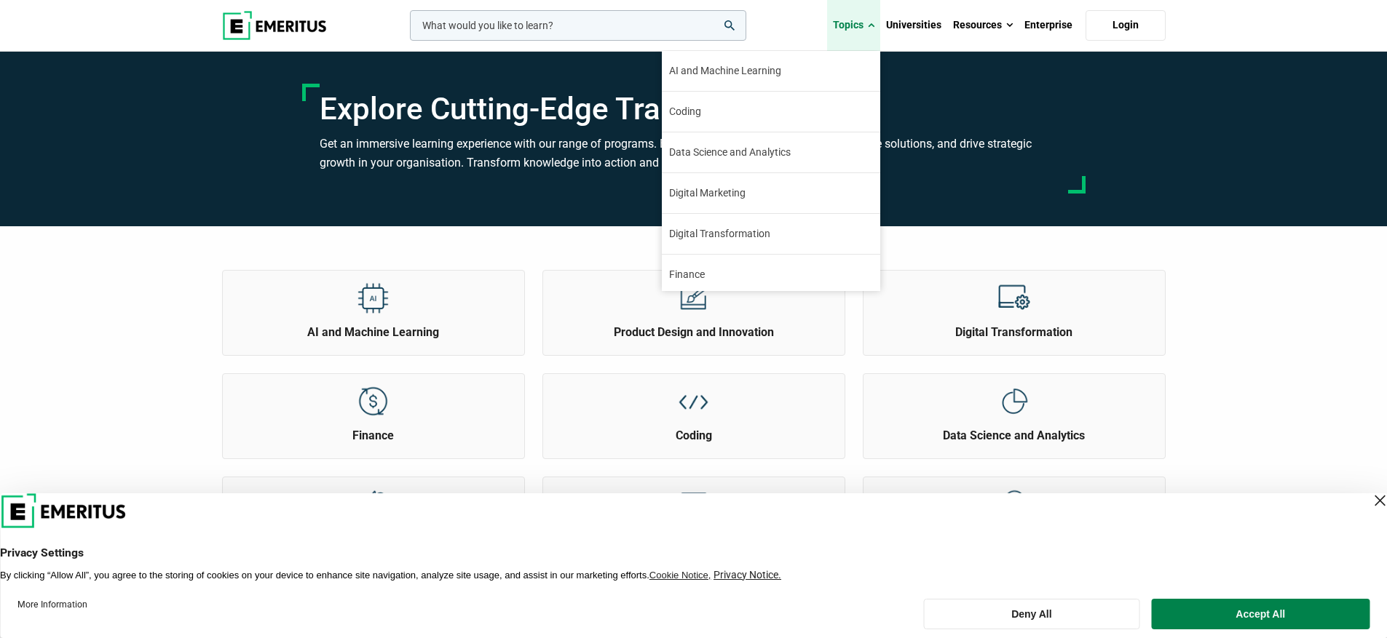
click at [871, 27] on span at bounding box center [871, 25] width 7 height 15
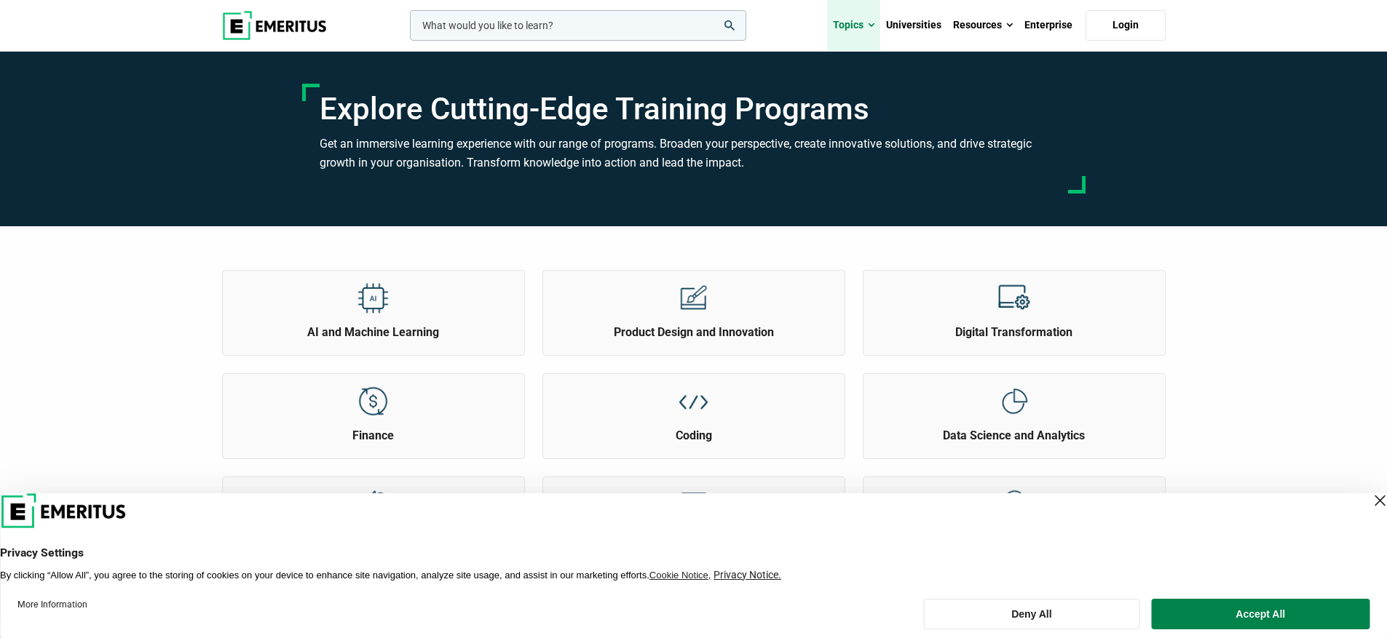
click at [871, 27] on span at bounding box center [871, 25] width 7 height 15
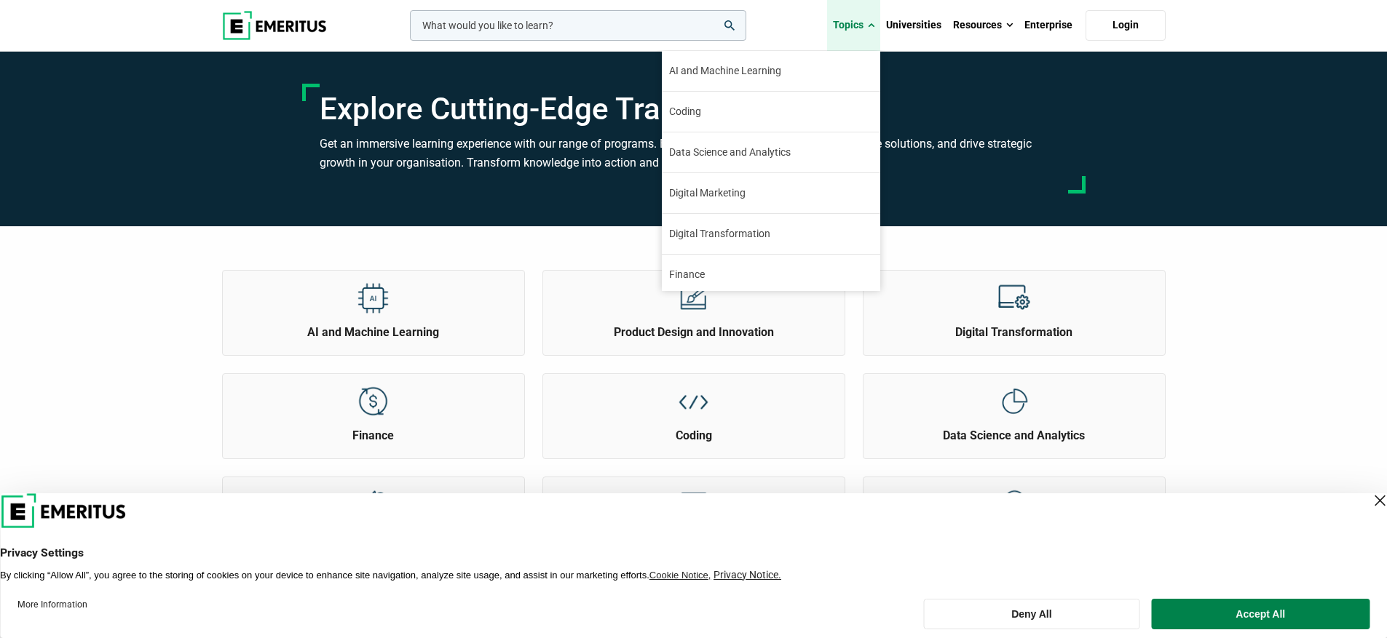
click at [868, 23] on link "Topics" at bounding box center [853, 25] width 53 height 51
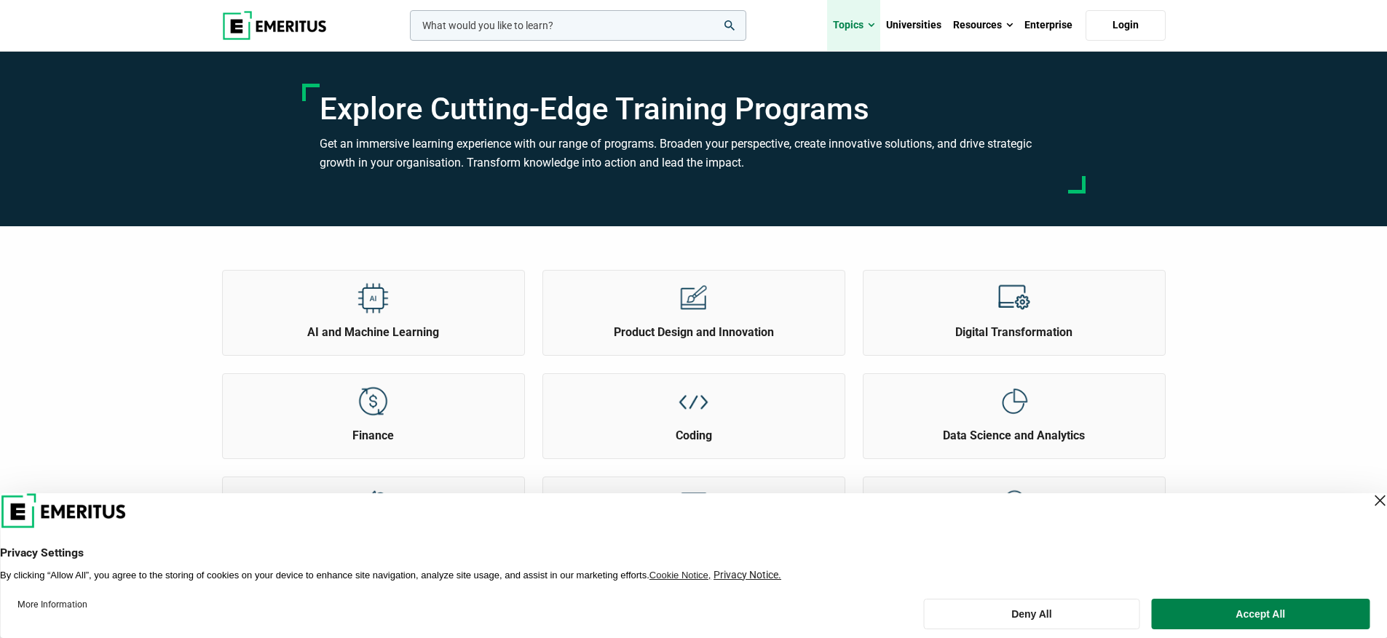
click at [867, 23] on link "Topics" at bounding box center [853, 25] width 53 height 51
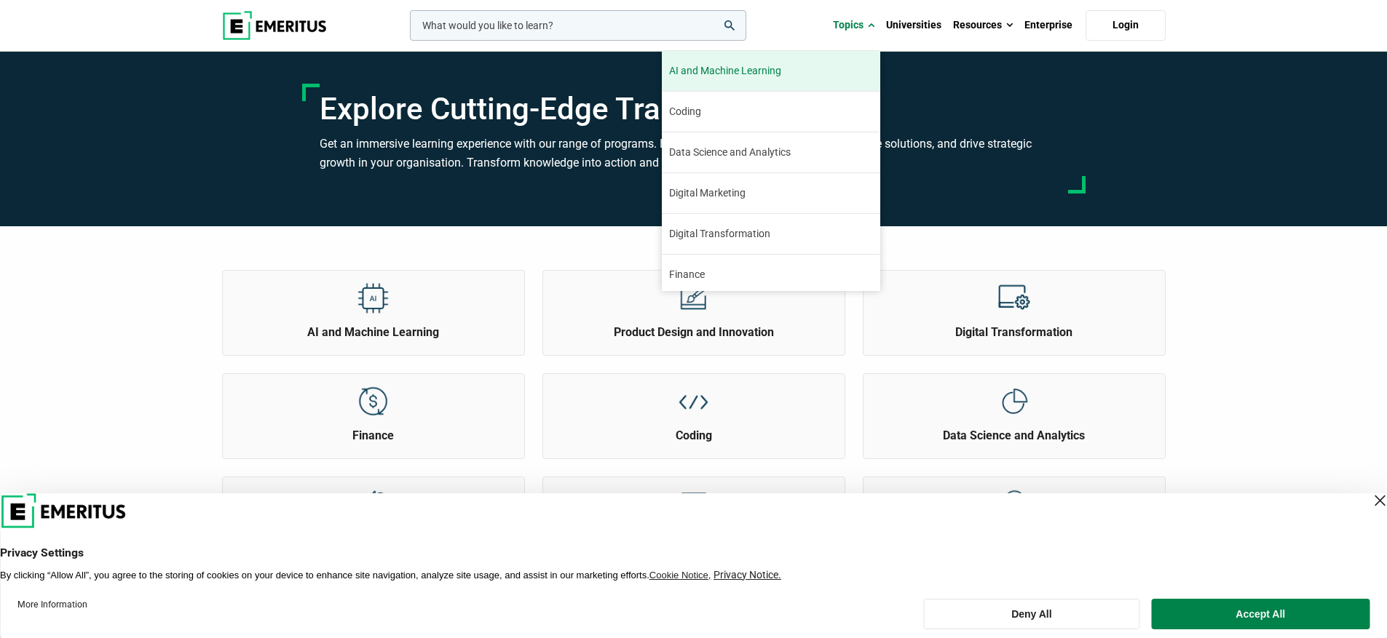
click at [781, 68] on span "AI and Machine Learning" at bounding box center [725, 70] width 112 height 15
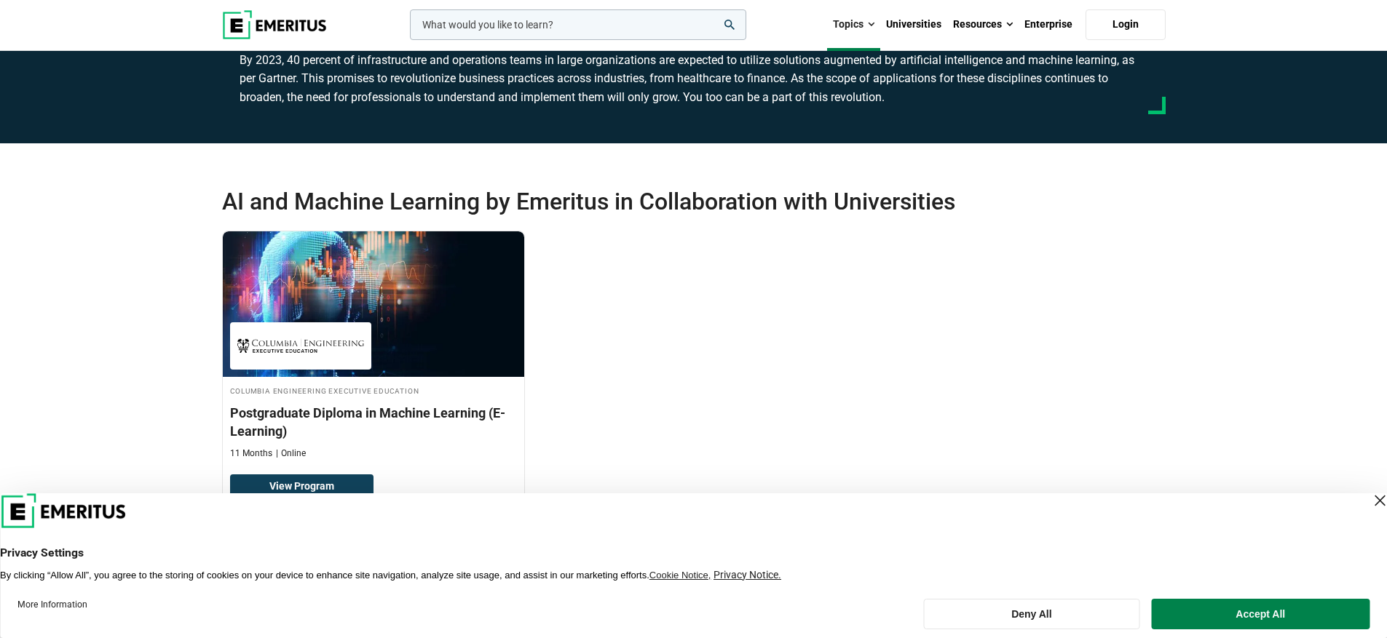
scroll to position [197, 0]
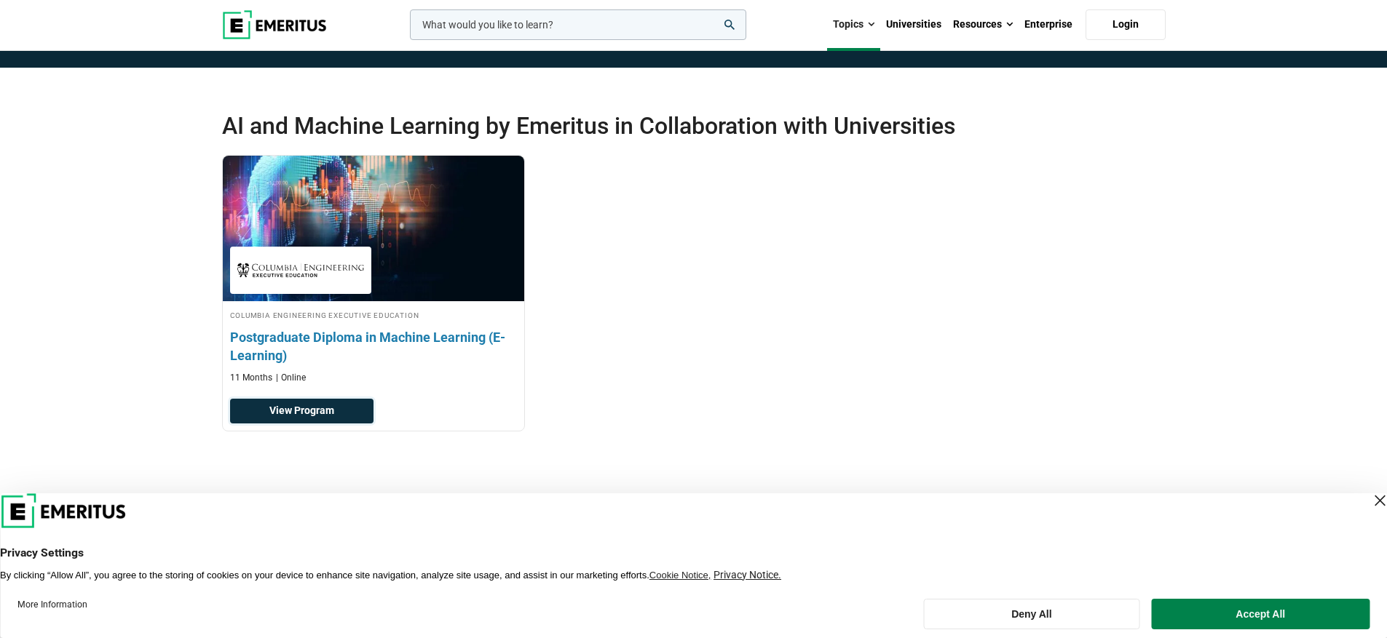
click at [333, 408] on link "View Program" at bounding box center [301, 411] width 143 height 25
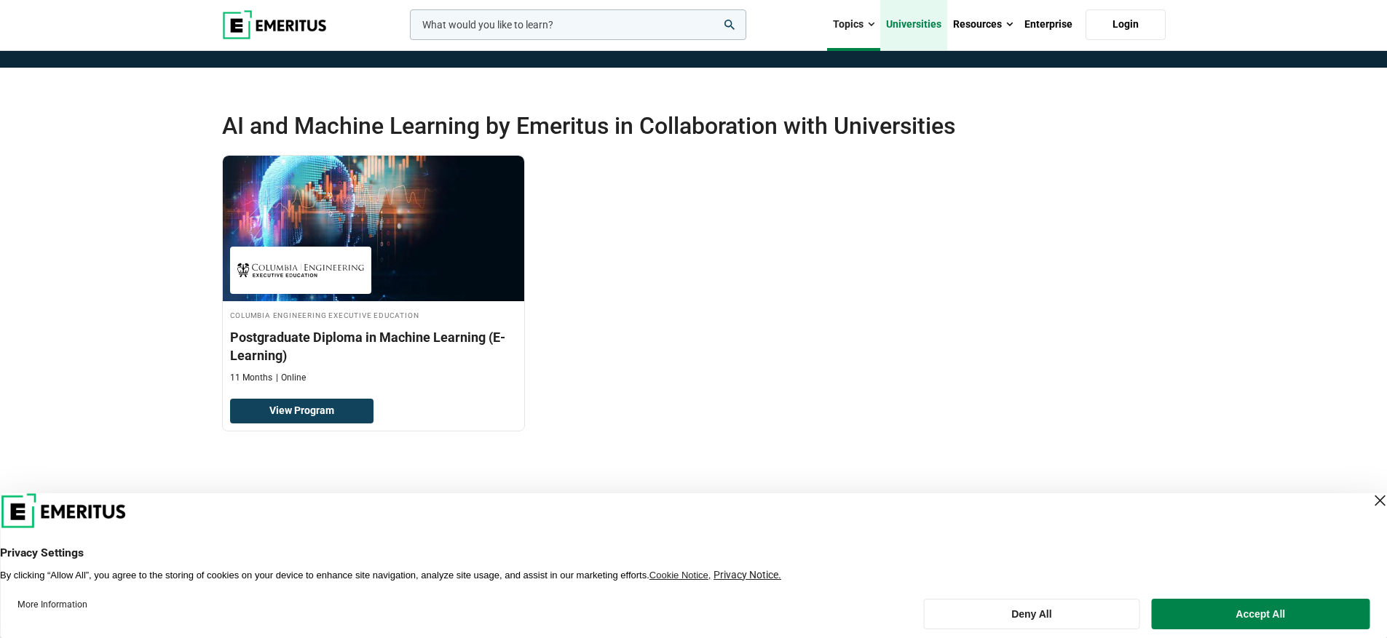
click at [928, 28] on link "Universities" at bounding box center [913, 24] width 67 height 51
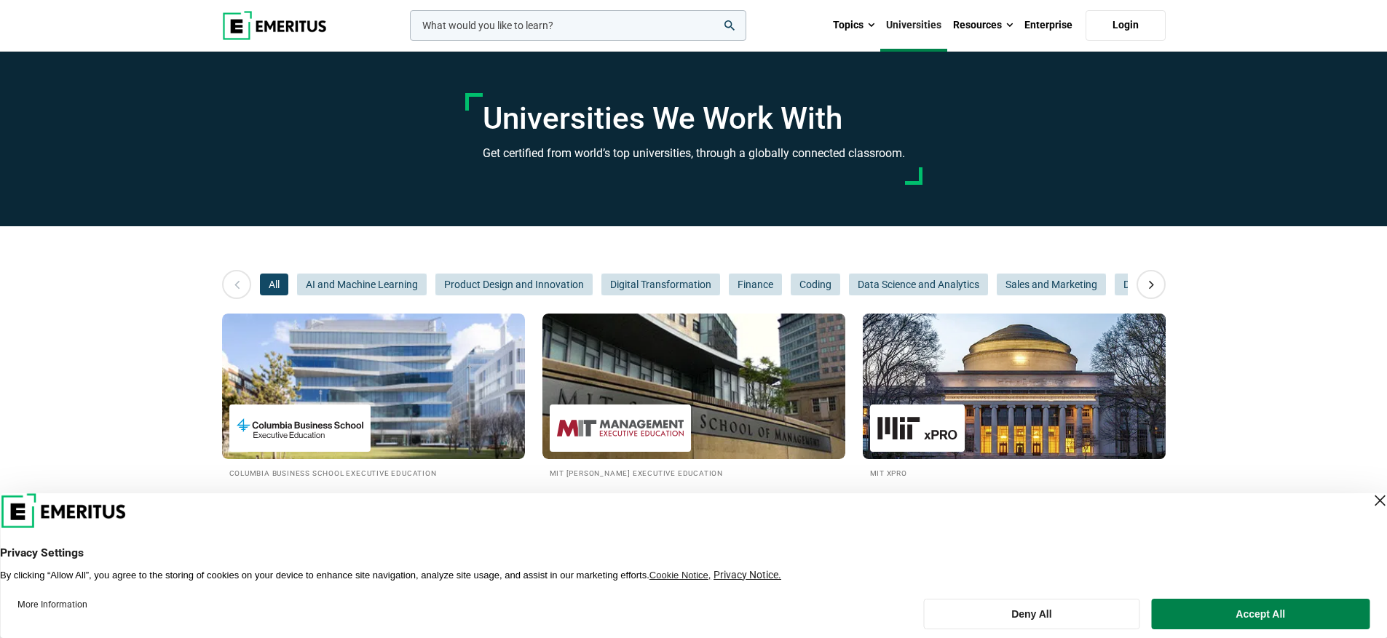
click at [884, 393] on img at bounding box center [1013, 386] width 333 height 160
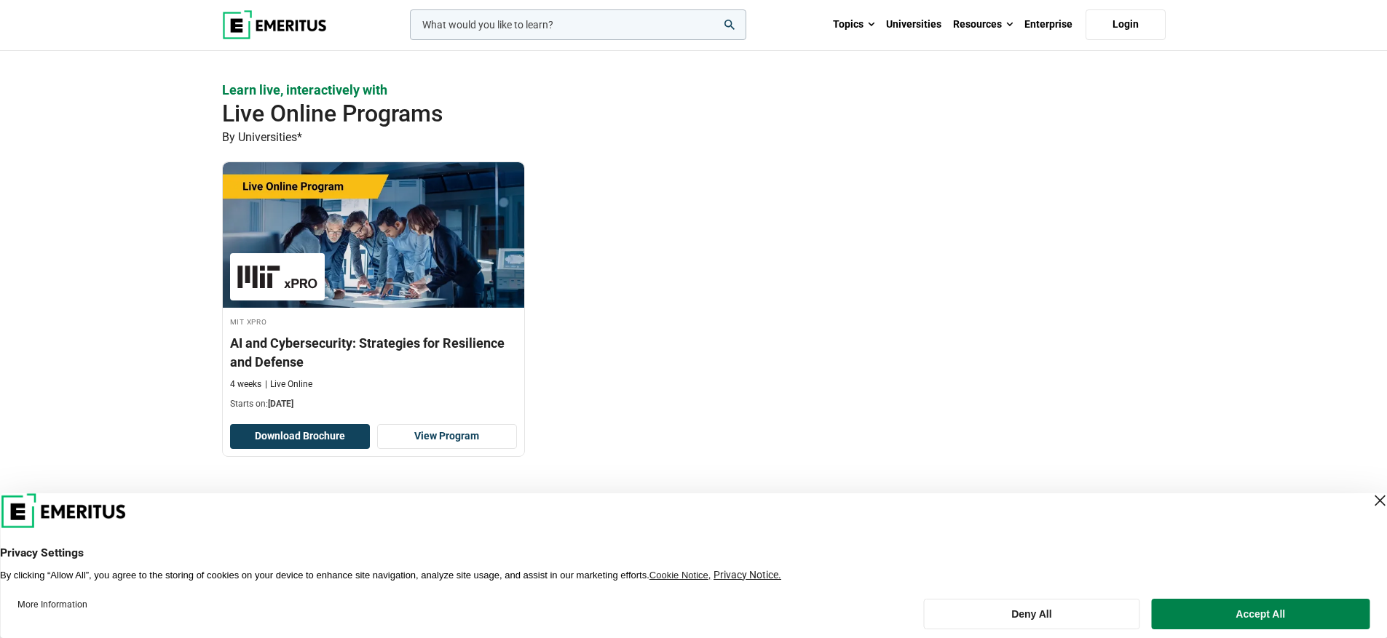
scroll to position [898, 0]
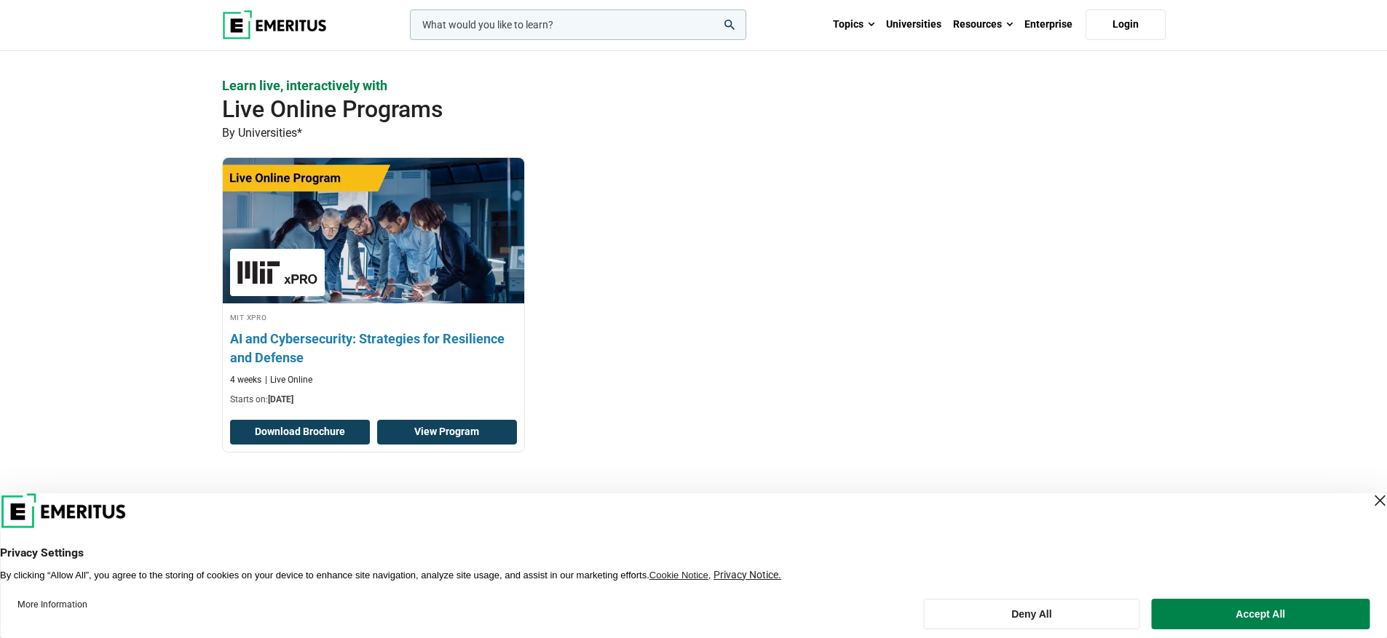
click at [463, 432] on link "View Program" at bounding box center [447, 432] width 140 height 25
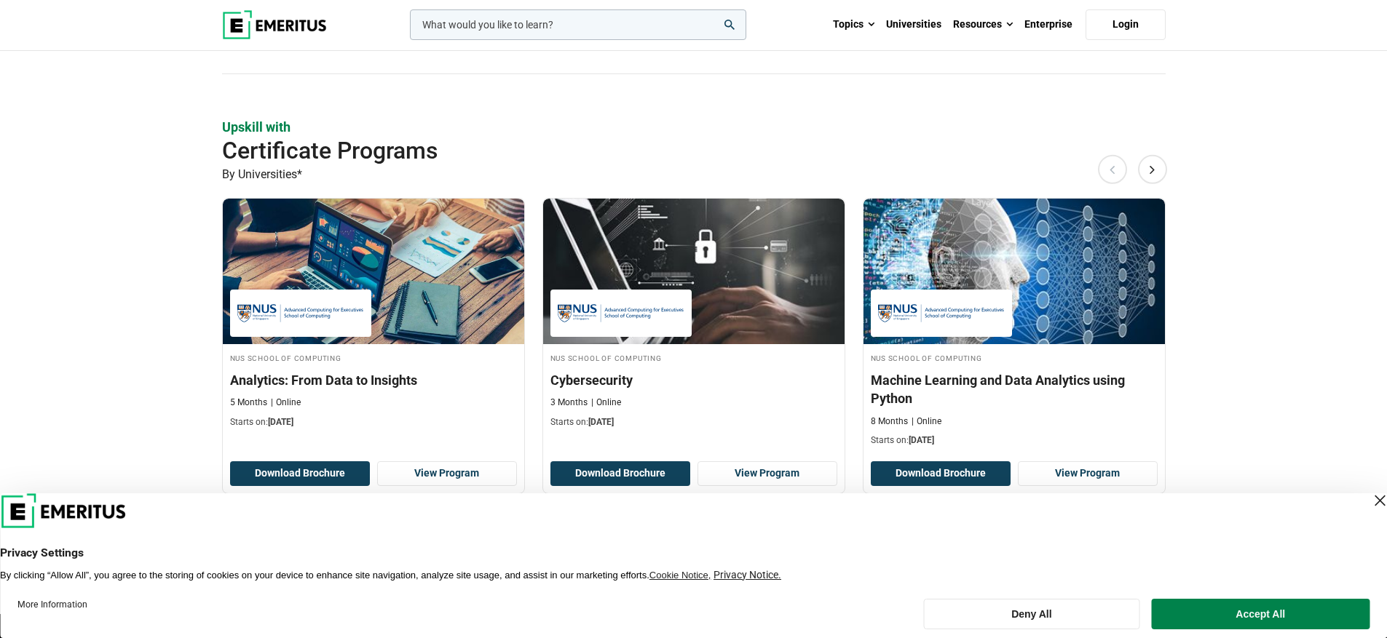
scroll to position [852, 0]
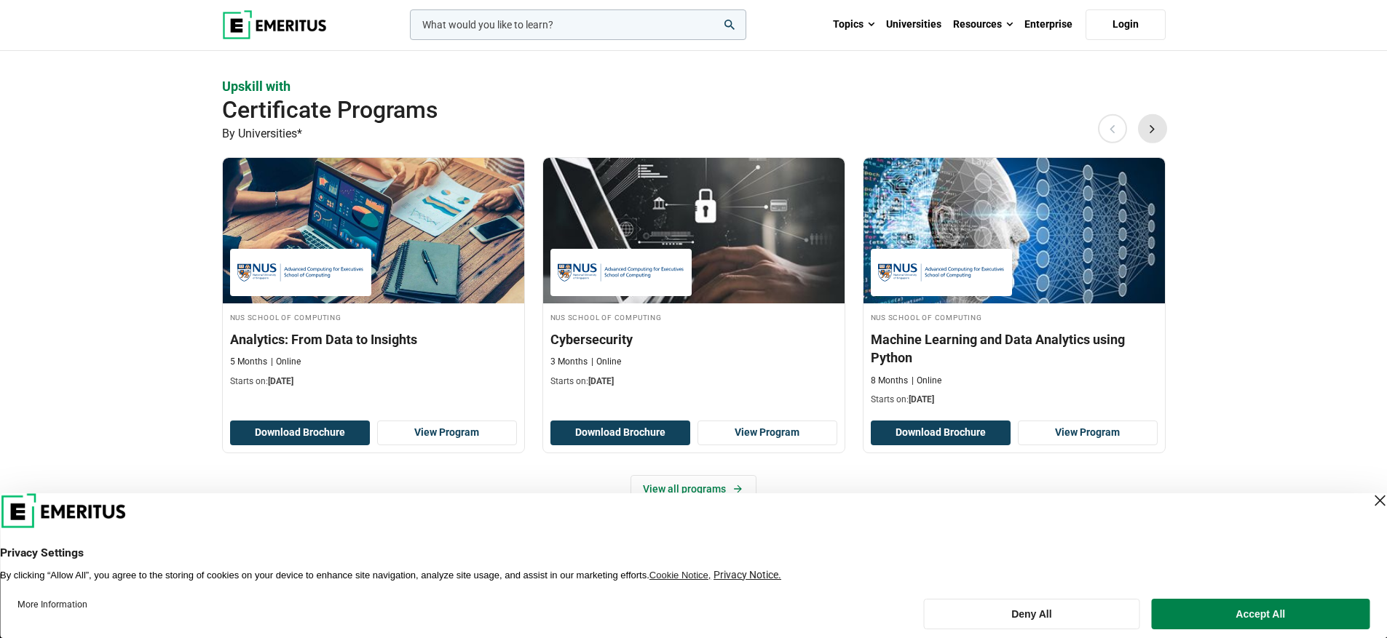
click at [1158, 135] on button "Next" at bounding box center [1152, 128] width 29 height 29
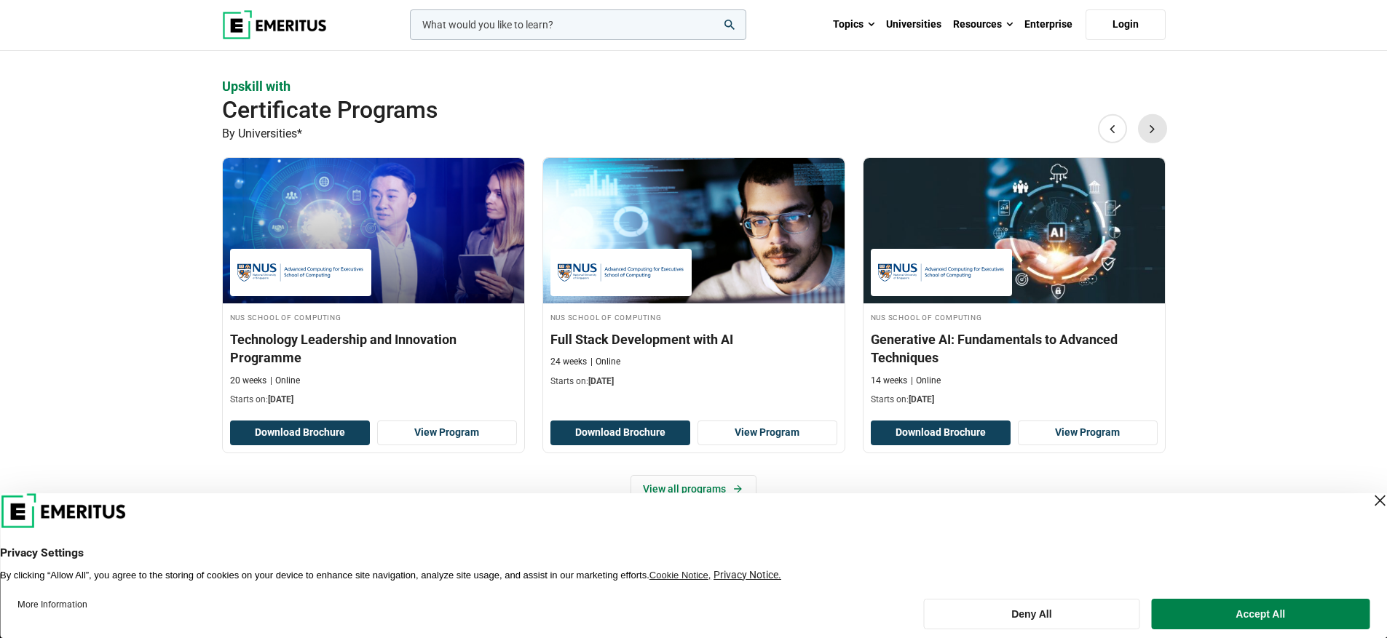
click at [1158, 135] on button "Next" at bounding box center [1152, 128] width 29 height 29
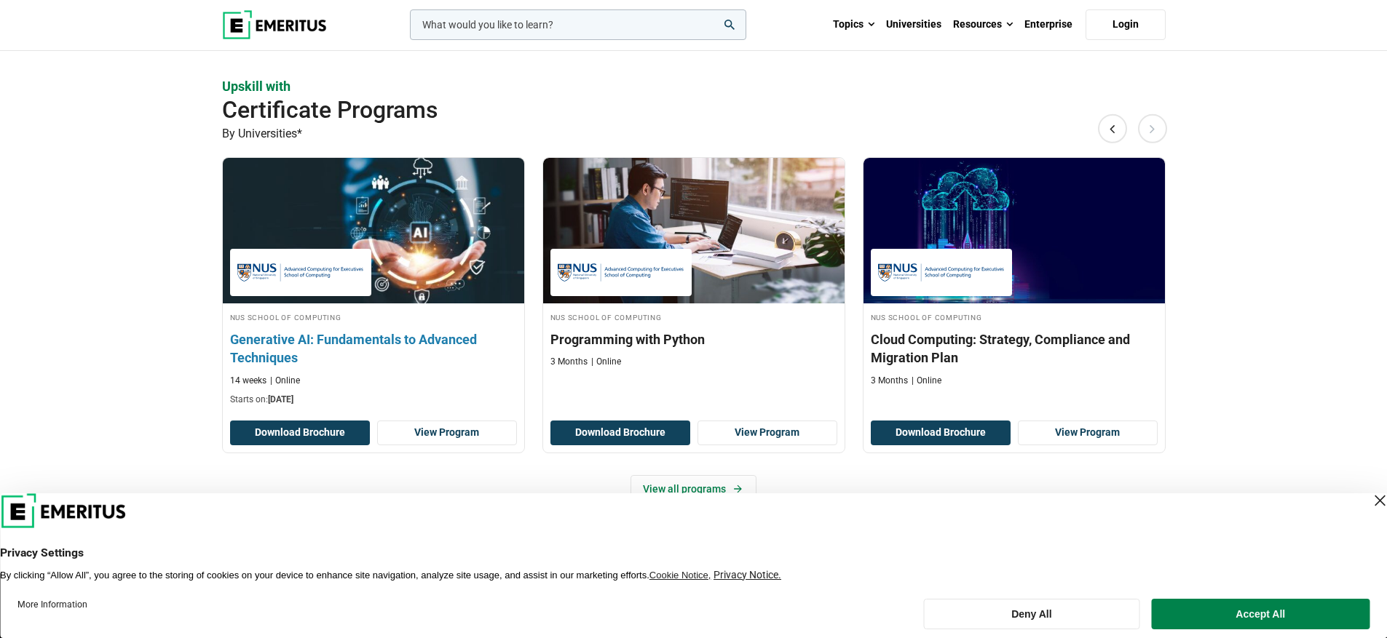
click at [384, 346] on h3 "Generative AI: Fundamentals to Advanced Techniques" at bounding box center [373, 348] width 287 height 36
